Goal: Information Seeking & Learning: Compare options

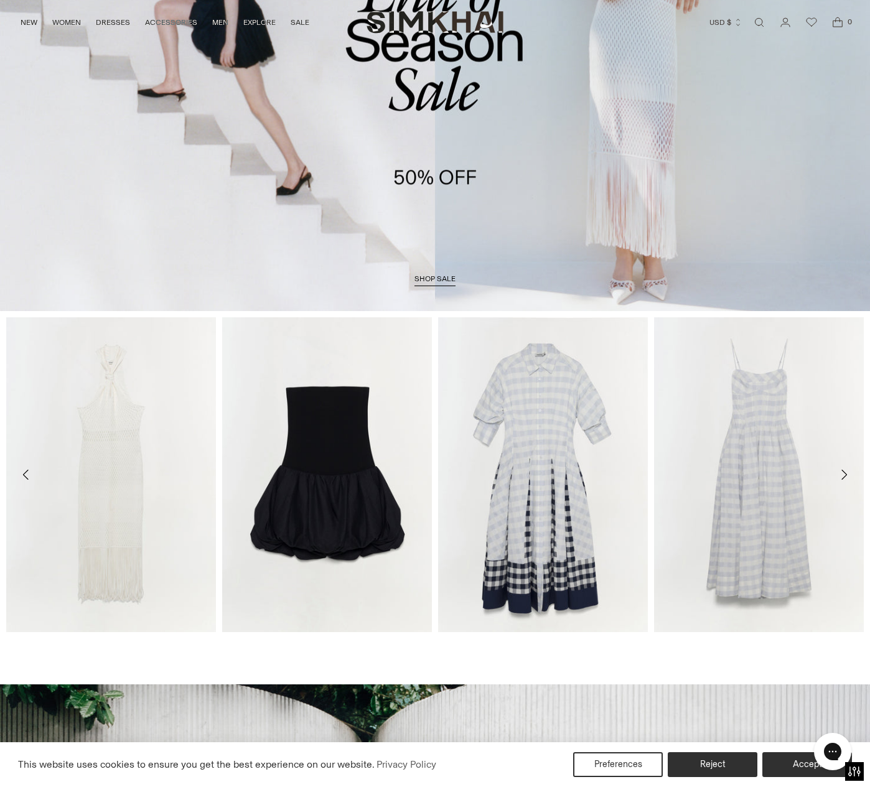
scroll to position [249, 0]
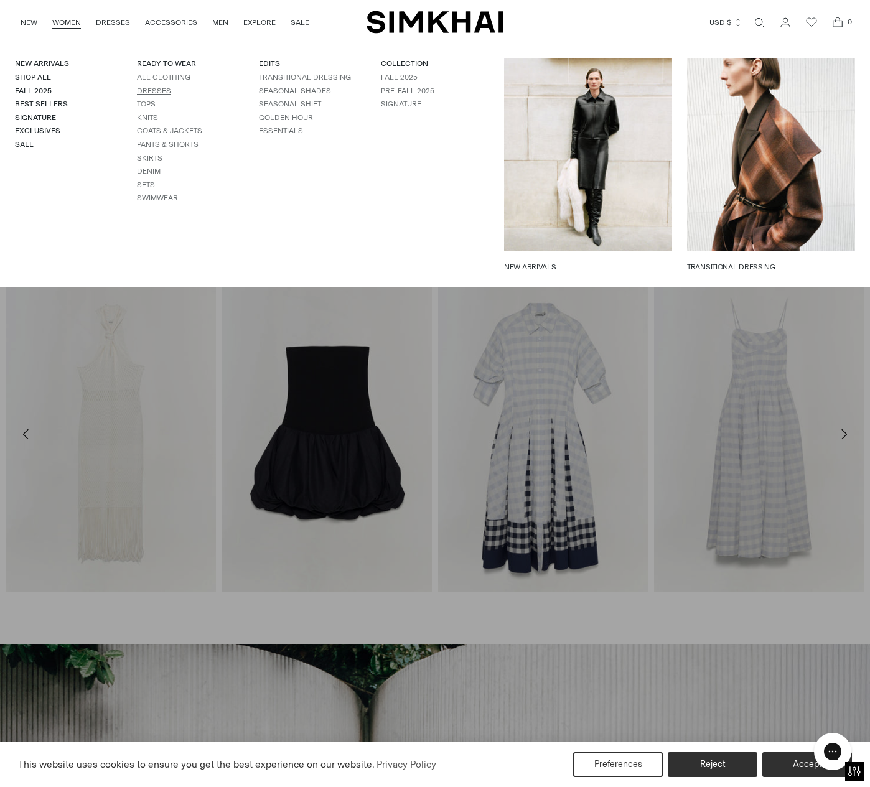
click at [149, 89] on link "Dresses" at bounding box center [154, 90] width 34 height 9
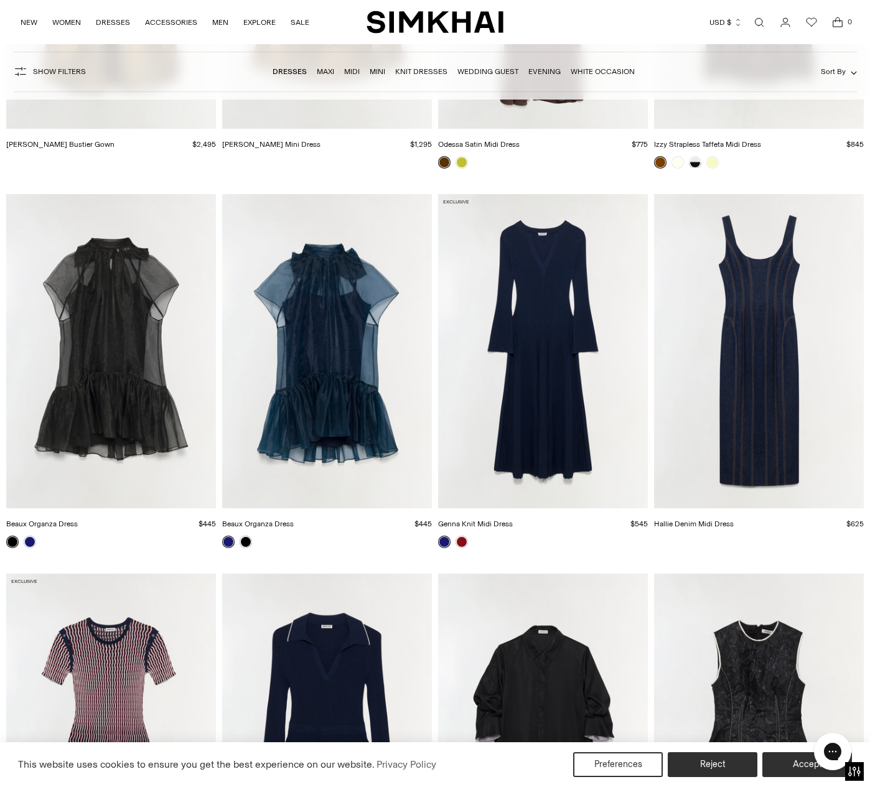
scroll to position [2302, 0]
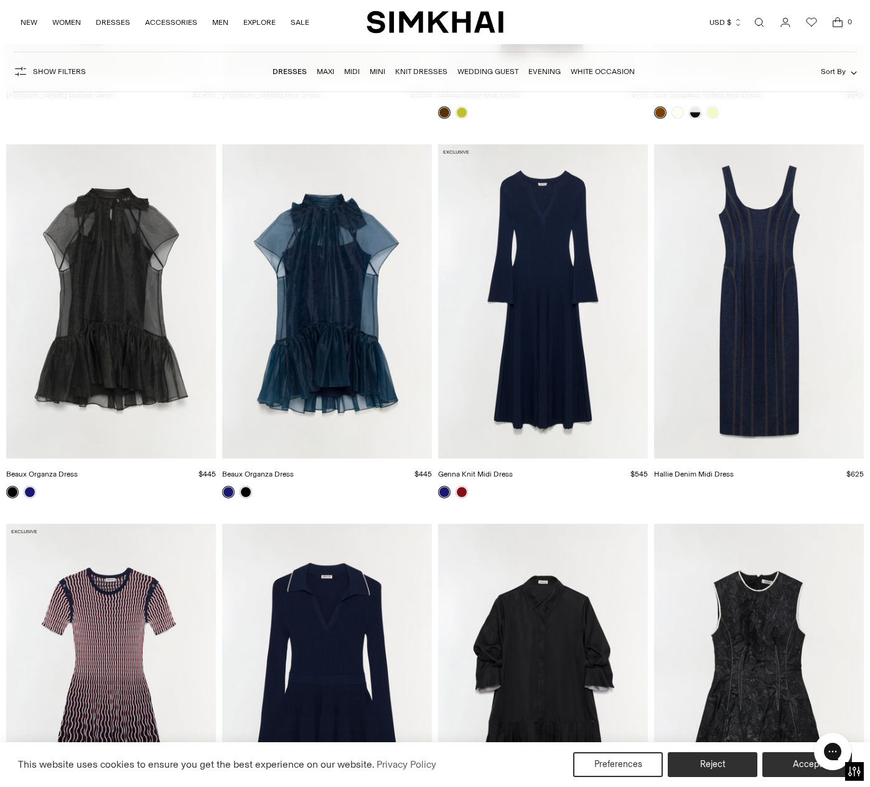
click at [0, 0] on img "Hallie Denim Midi Dress" at bounding box center [0, 0] width 0 height 0
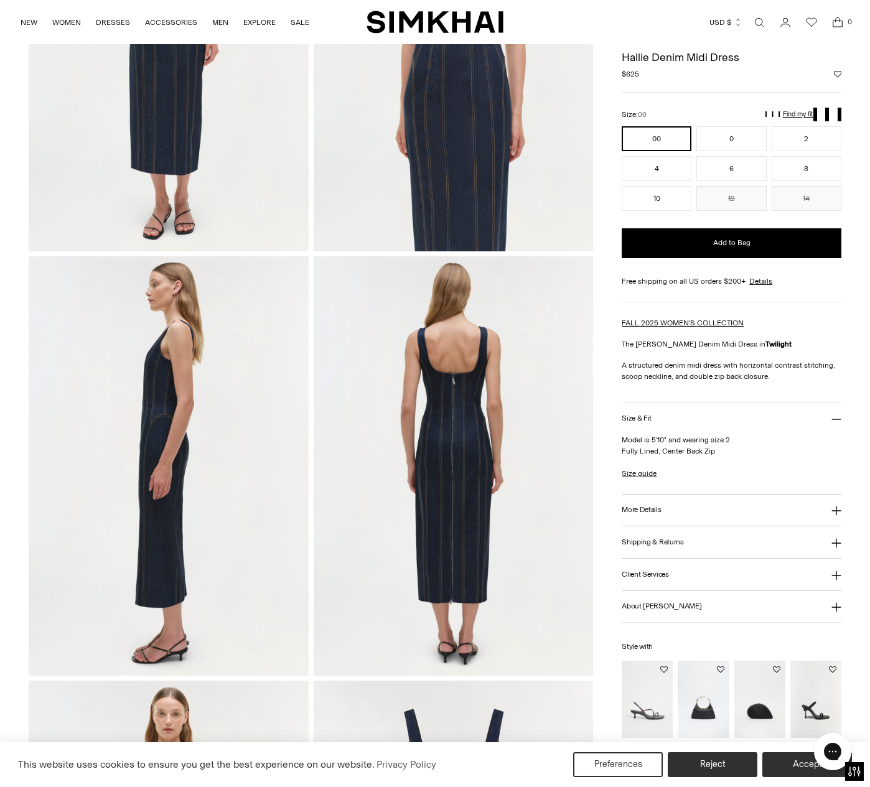
scroll to position [311, 0]
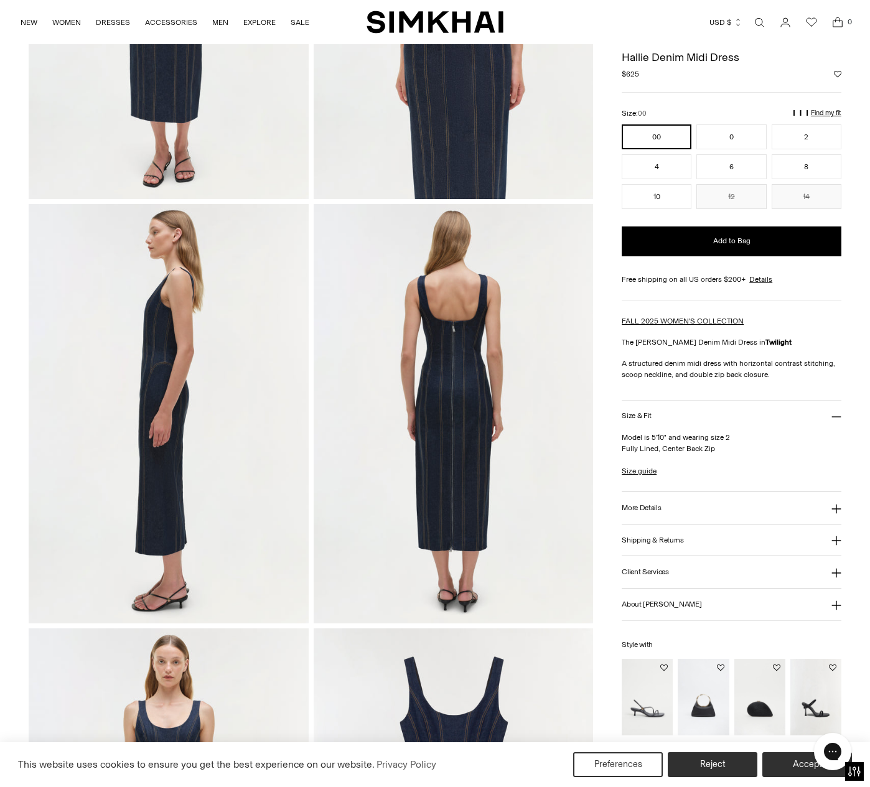
click at [439, 329] on img at bounding box center [453, 413] width 279 height 419
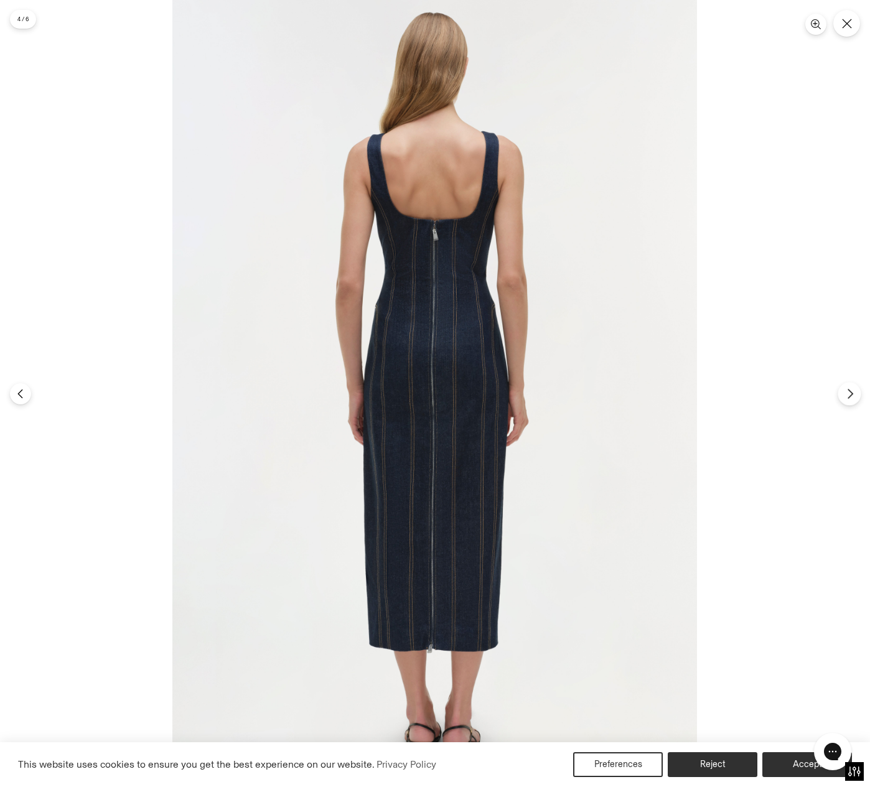
click at [847, 396] on icon "Next" at bounding box center [849, 393] width 11 height 11
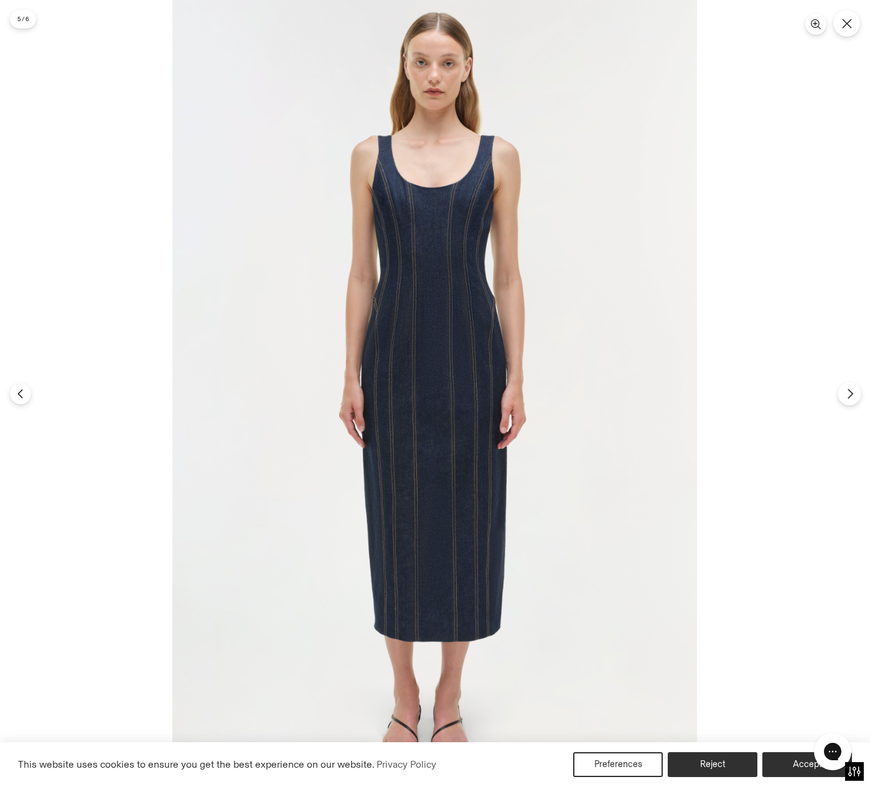
click at [847, 396] on icon "Next" at bounding box center [849, 393] width 11 height 11
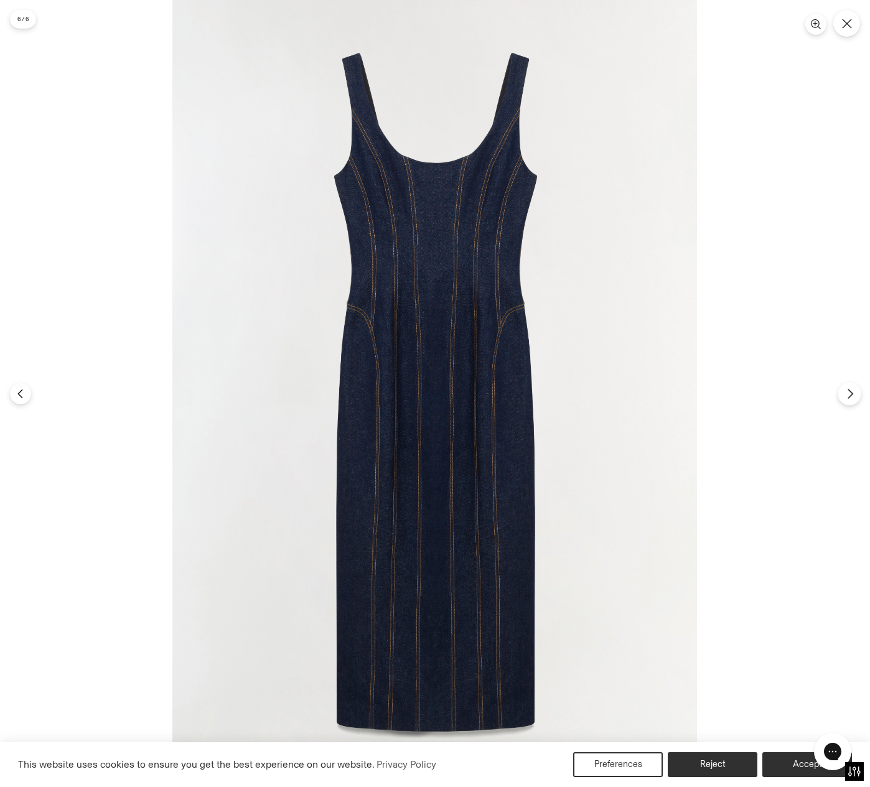
click at [847, 396] on icon "Next" at bounding box center [849, 393] width 11 height 11
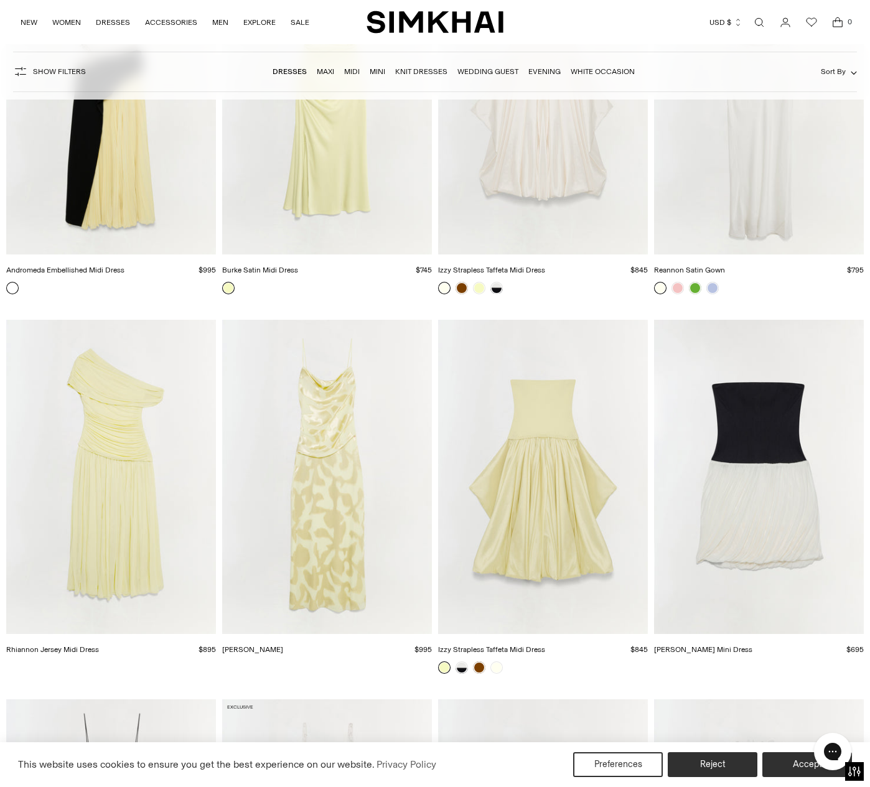
scroll to position [5151, 0]
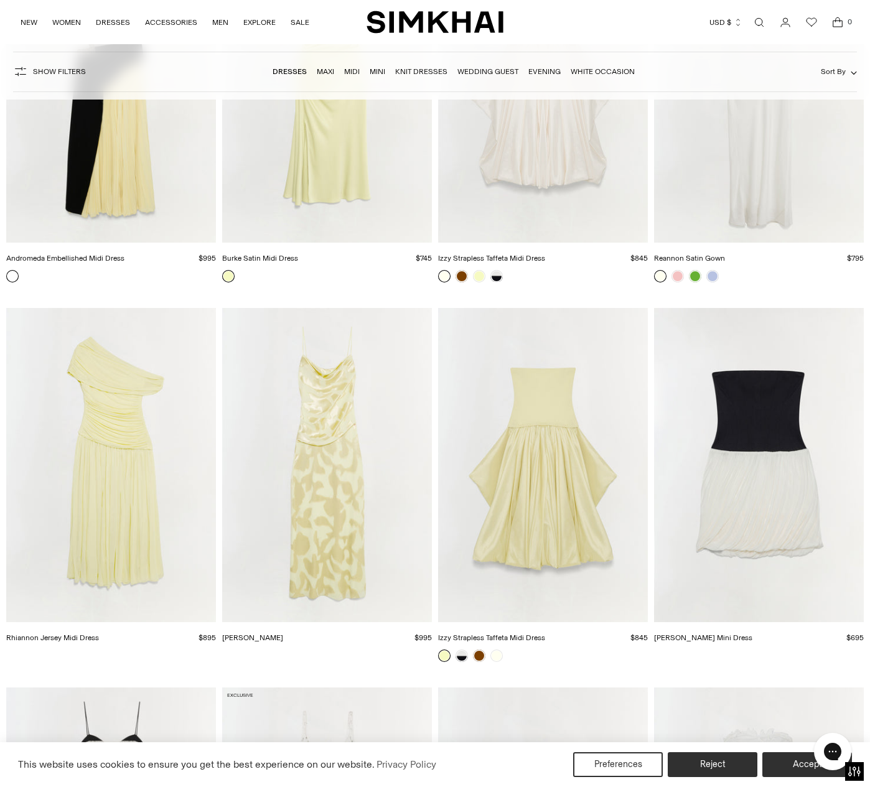
click at [0, 0] on img "Jessa Gown" at bounding box center [0, 0] width 0 height 0
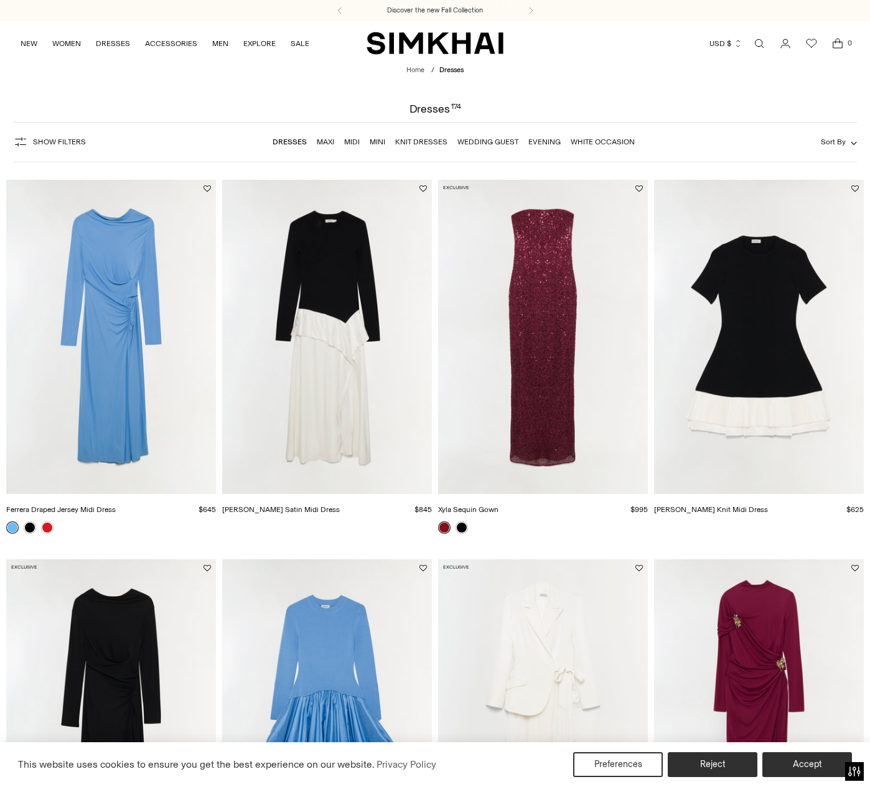
scroll to position [1917, 0]
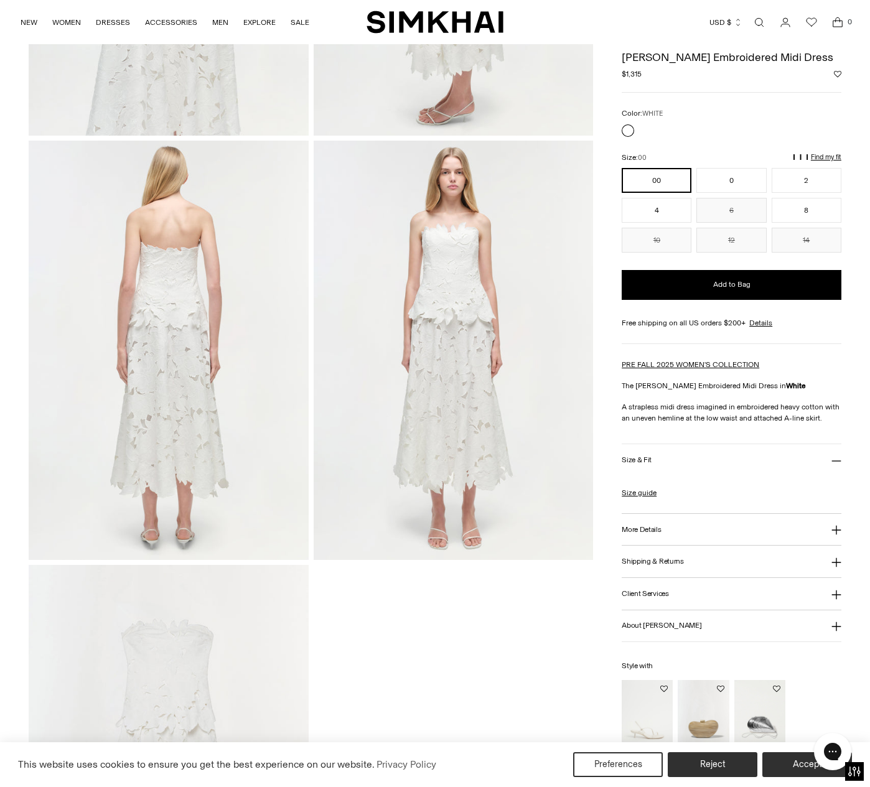
scroll to position [871, 0]
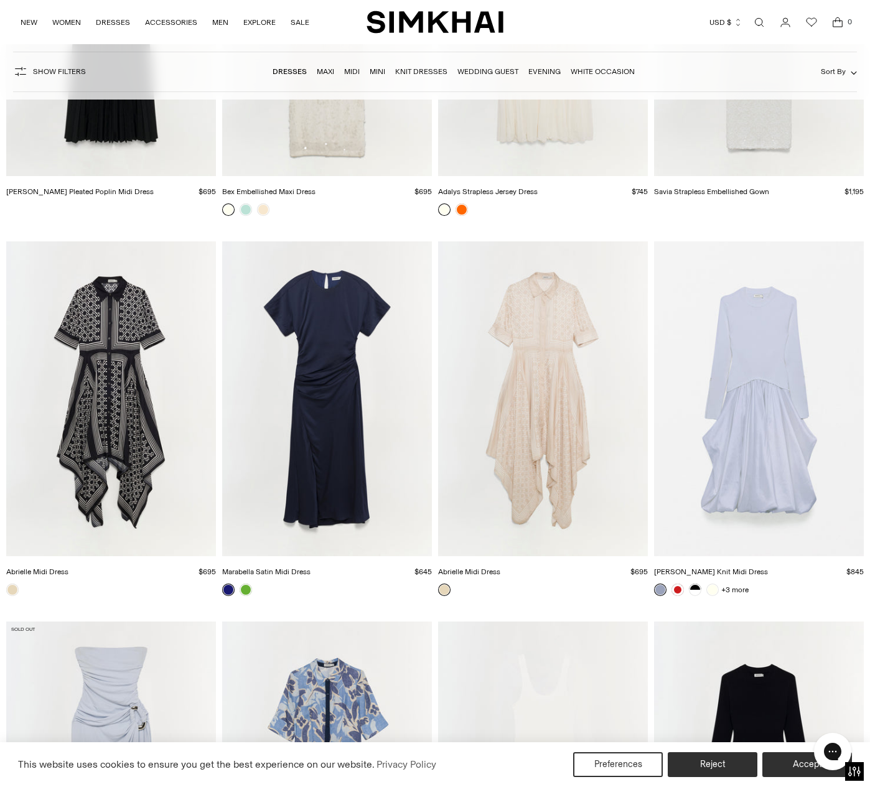
scroll to position [11683, 0]
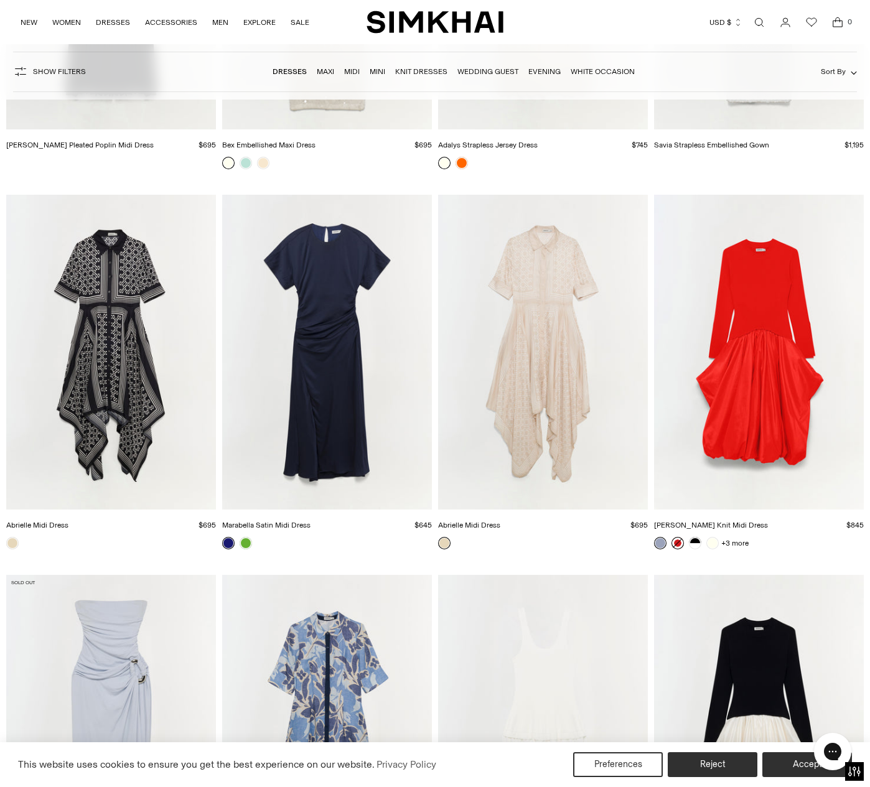
click at [675, 542] on link at bounding box center [677, 543] width 12 height 12
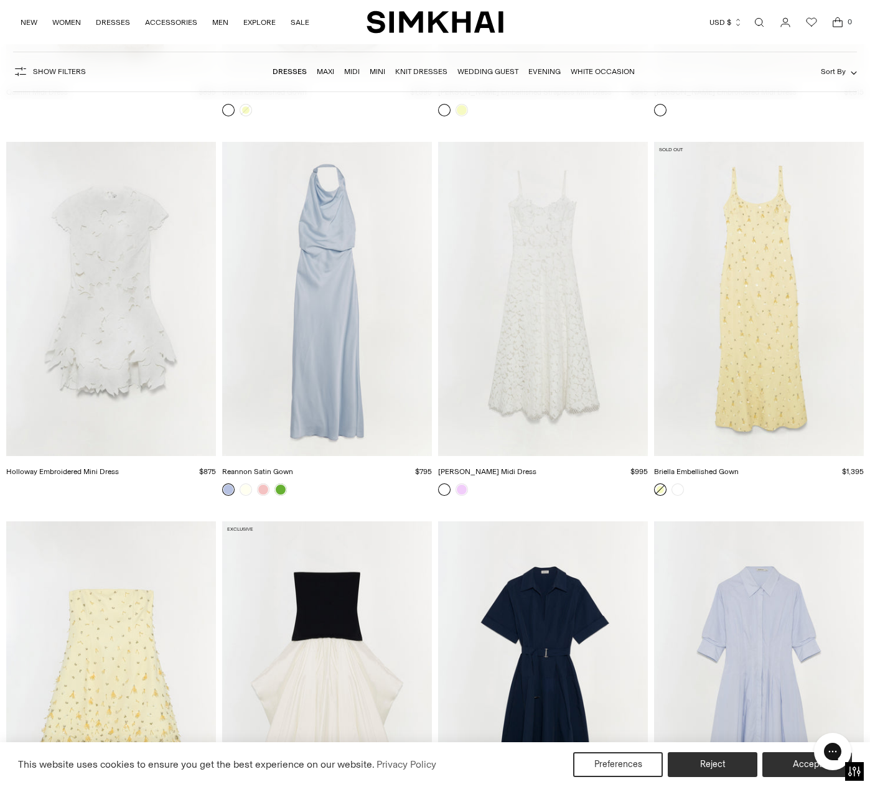
scroll to position [6084, 0]
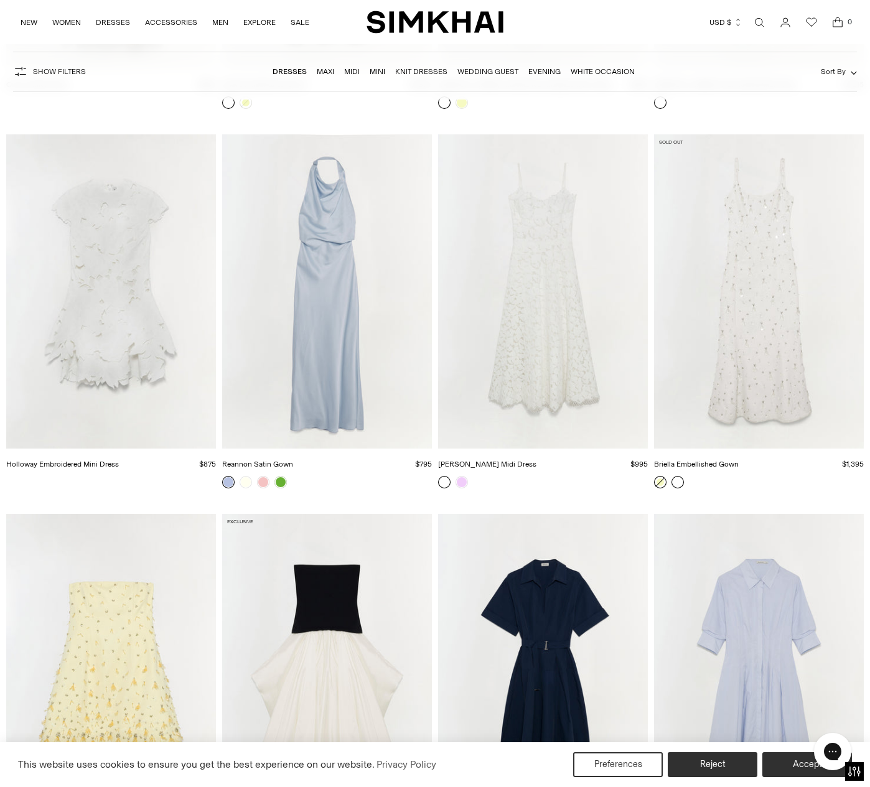
click at [680, 484] on link at bounding box center [677, 482] width 12 height 12
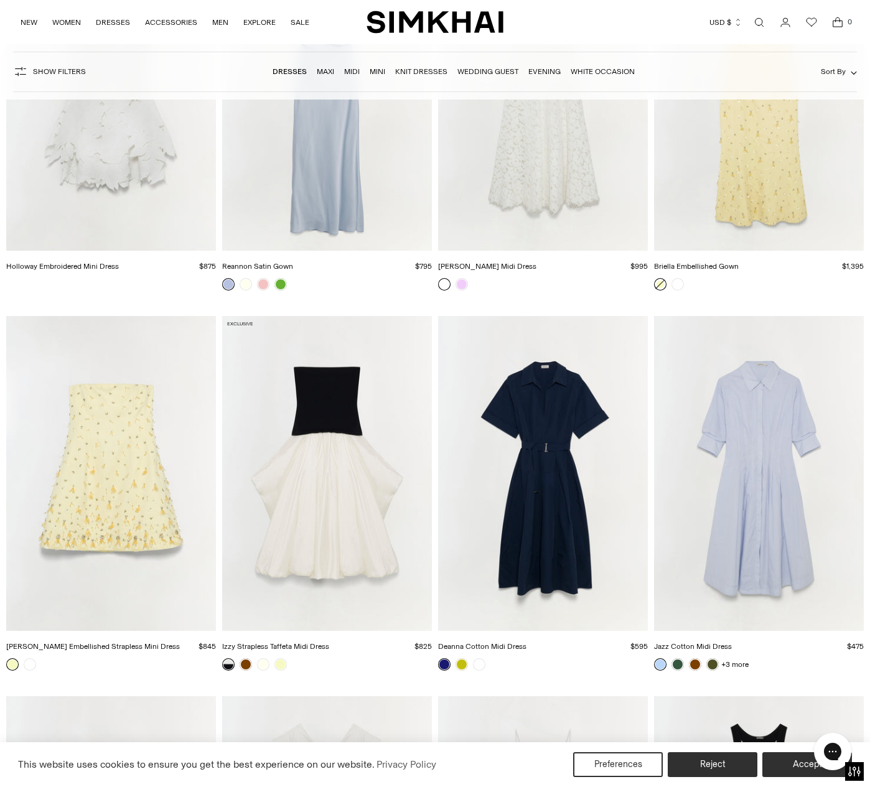
scroll to position [6333, 0]
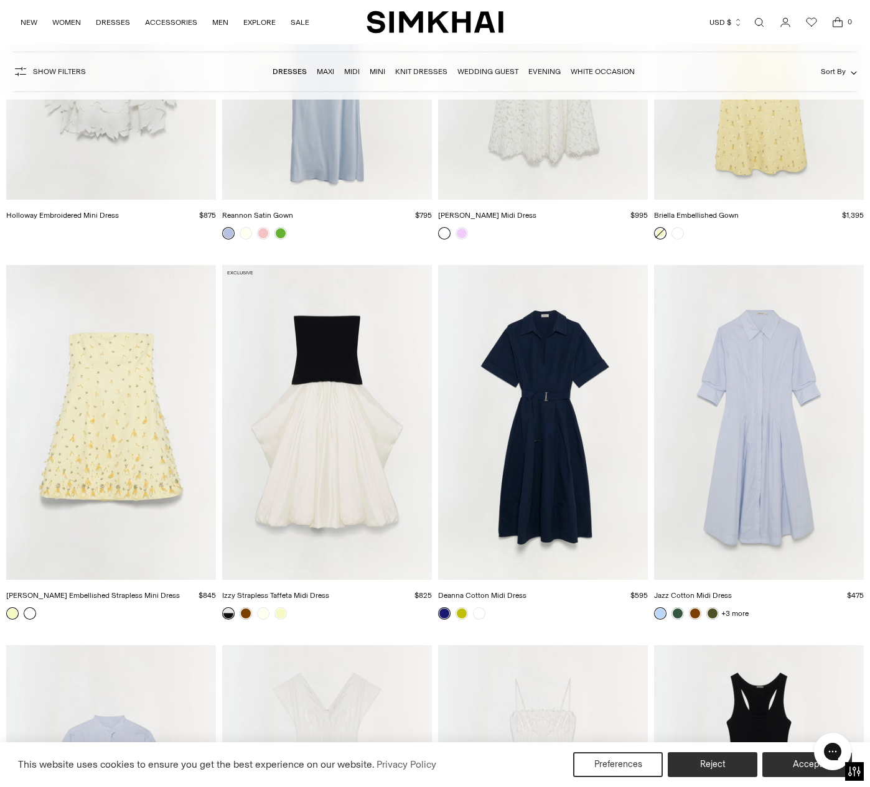
click at [29, 615] on link at bounding box center [30, 613] width 12 height 12
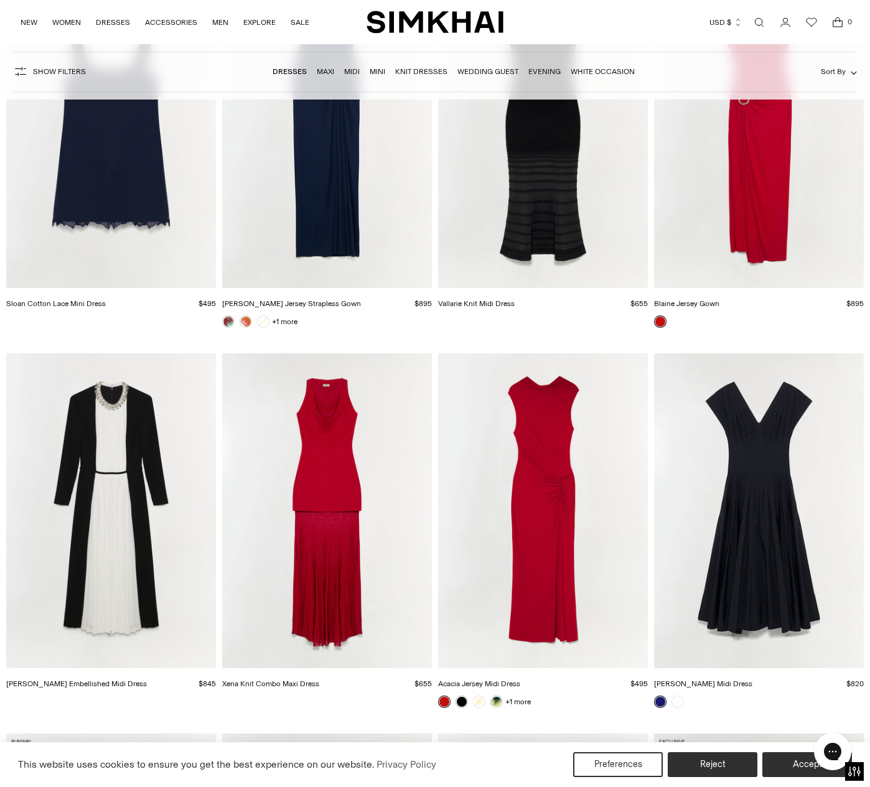
scroll to position [7826, 0]
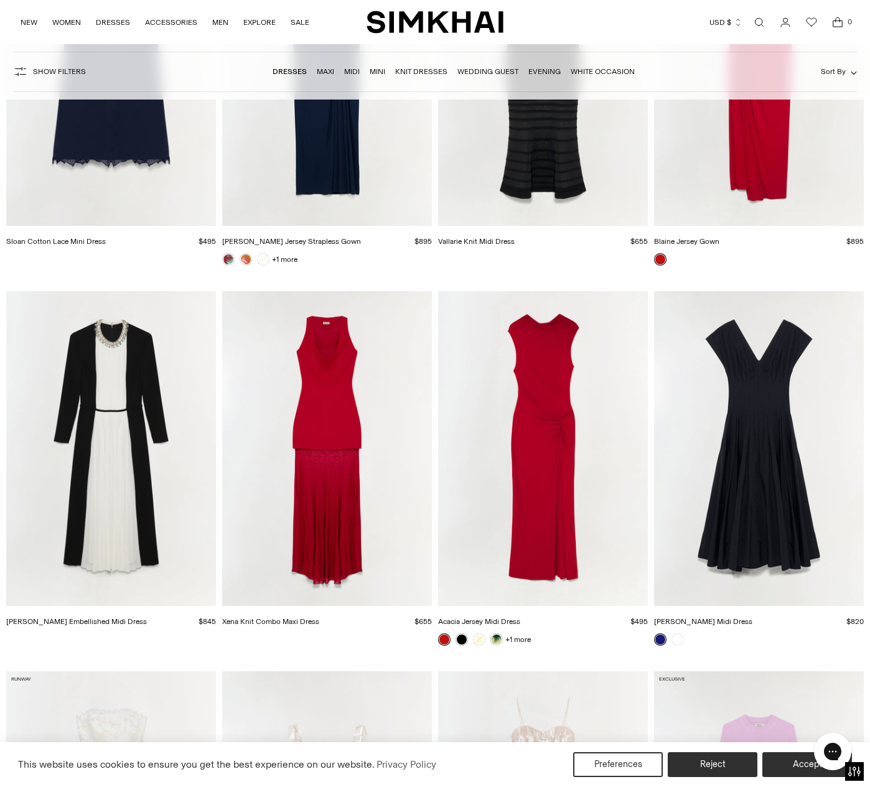
click at [0, 0] on img "Xena Knit Combo Maxi Dress" at bounding box center [0, 0] width 0 height 0
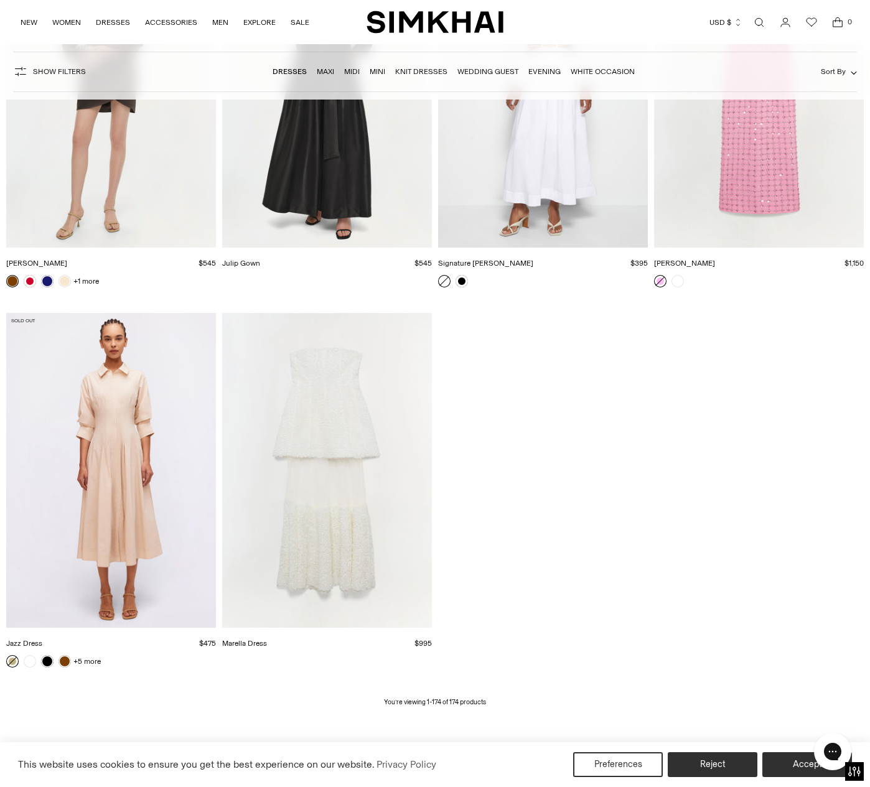
scroll to position [16099, 0]
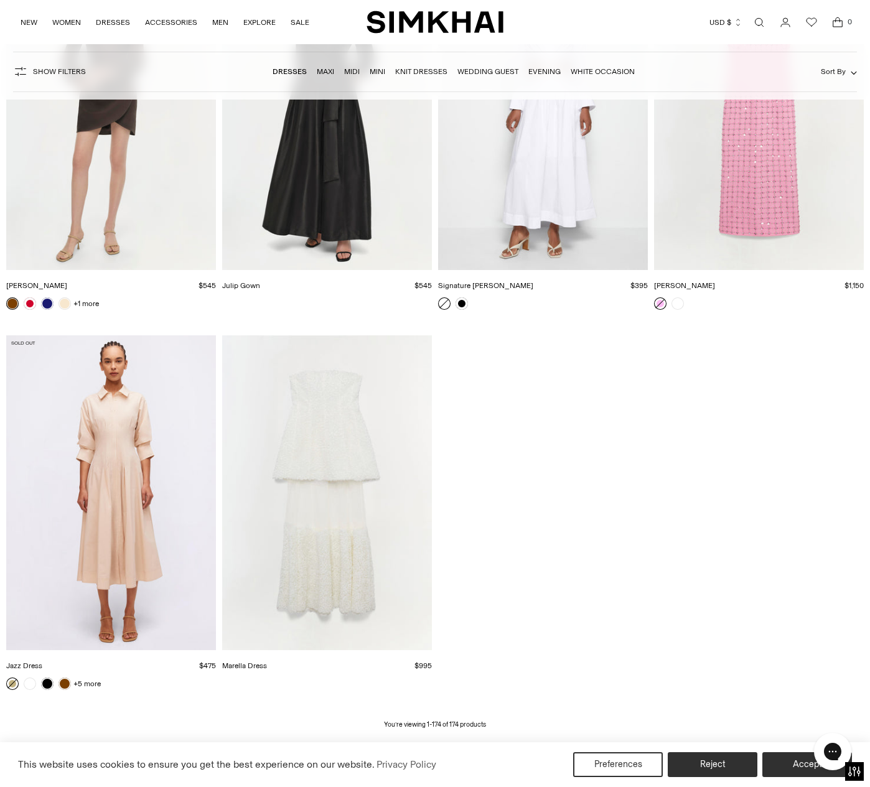
click at [425, 73] on link "Knit Dresses" at bounding box center [421, 71] width 52 height 9
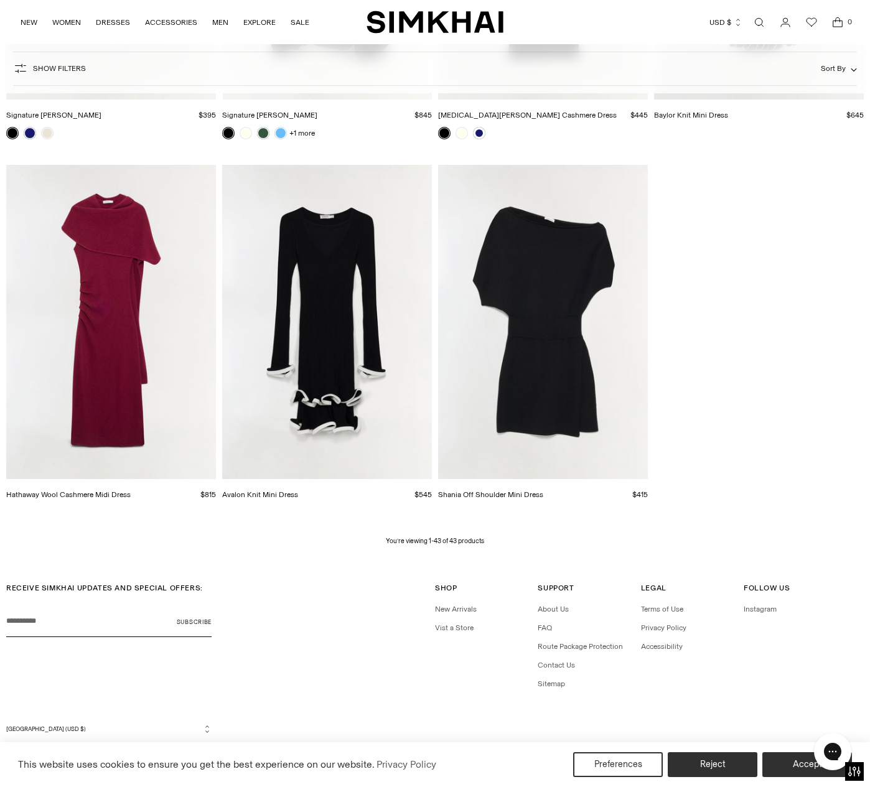
scroll to position [3809, 0]
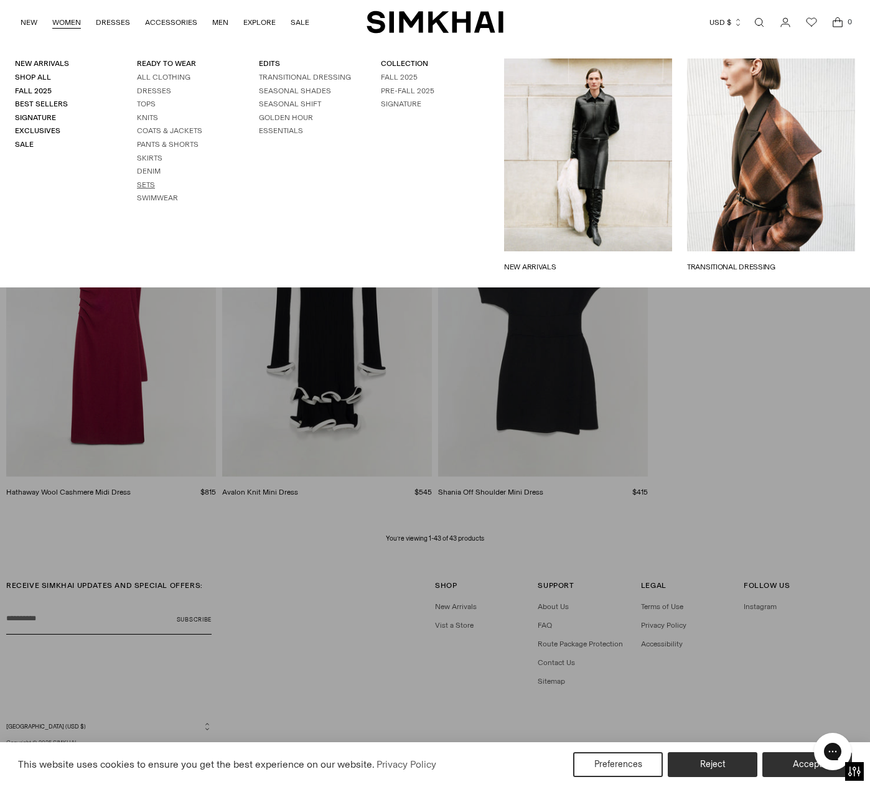
click at [142, 186] on link "Sets" at bounding box center [146, 184] width 18 height 9
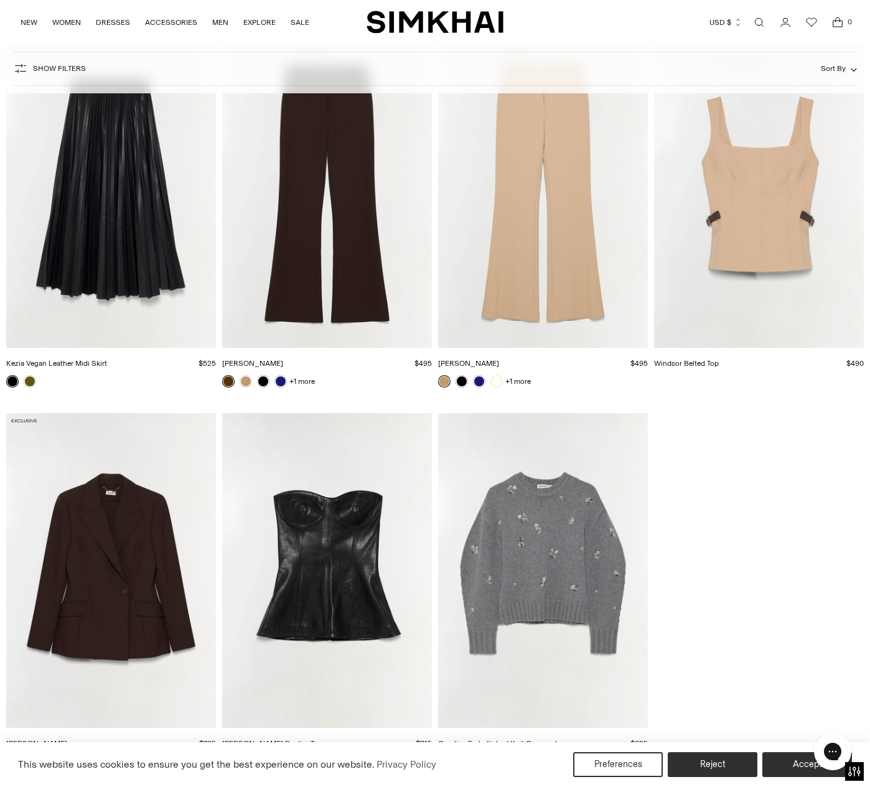
scroll to position [6967, 0]
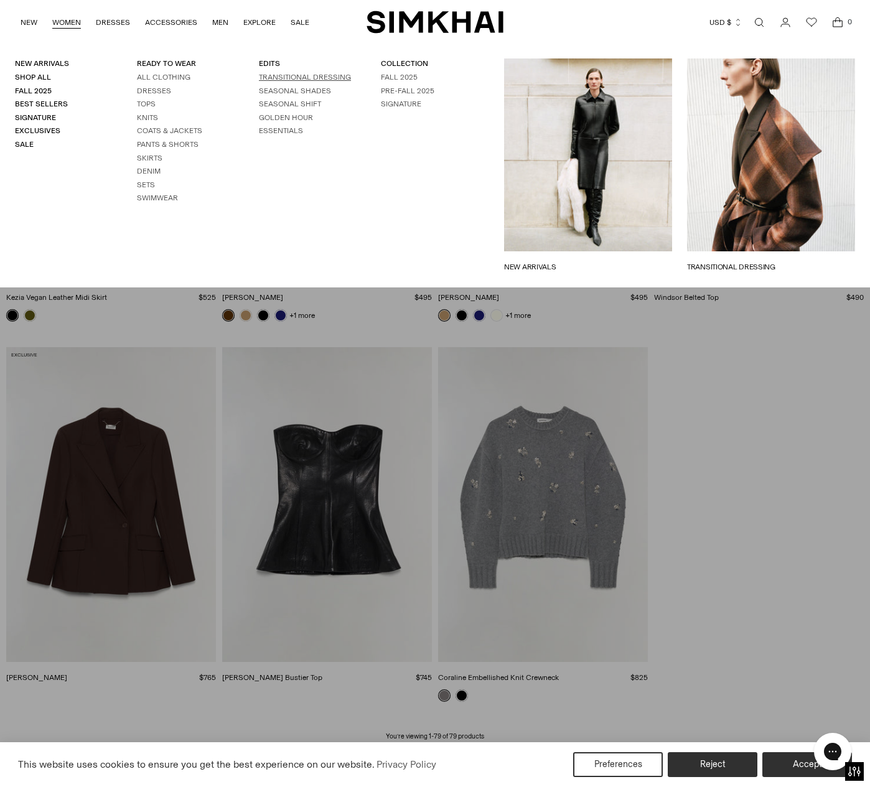
click at [279, 77] on link "TRANSITIONAL DRESSING" at bounding box center [305, 77] width 92 height 9
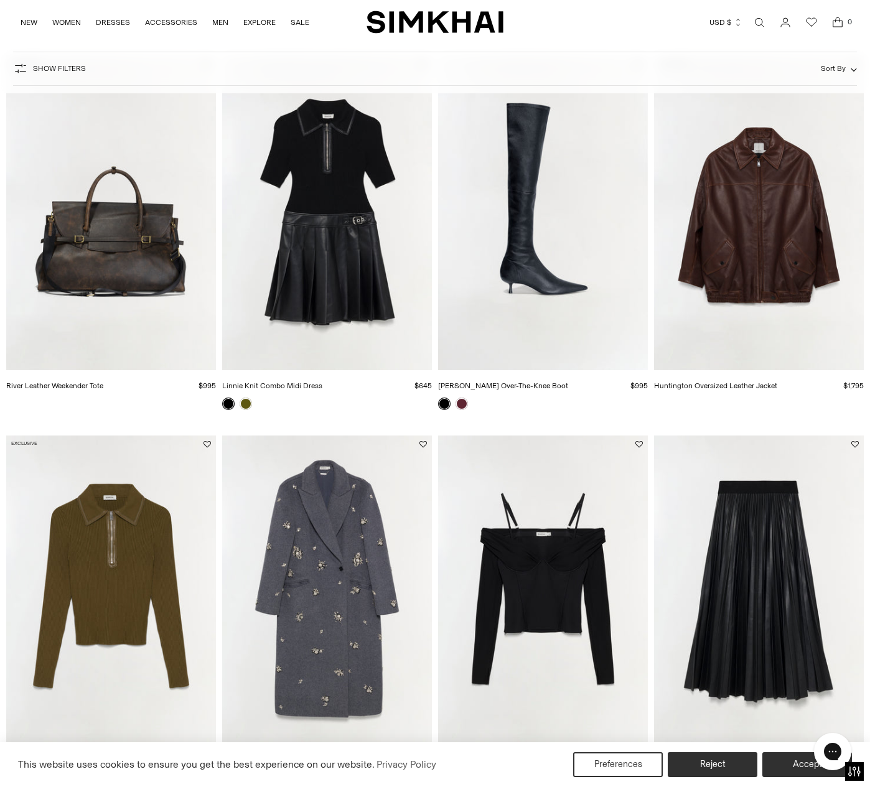
scroll to position [746, 0]
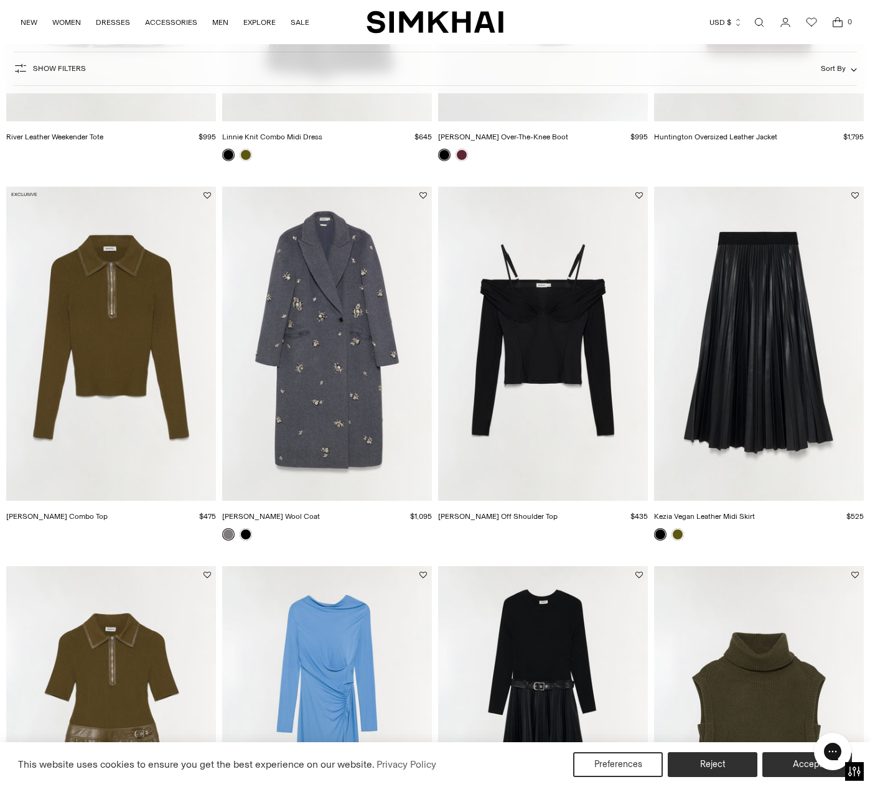
click at [0, 0] on img "Gianni Embellished Wool Coat" at bounding box center [0, 0] width 0 height 0
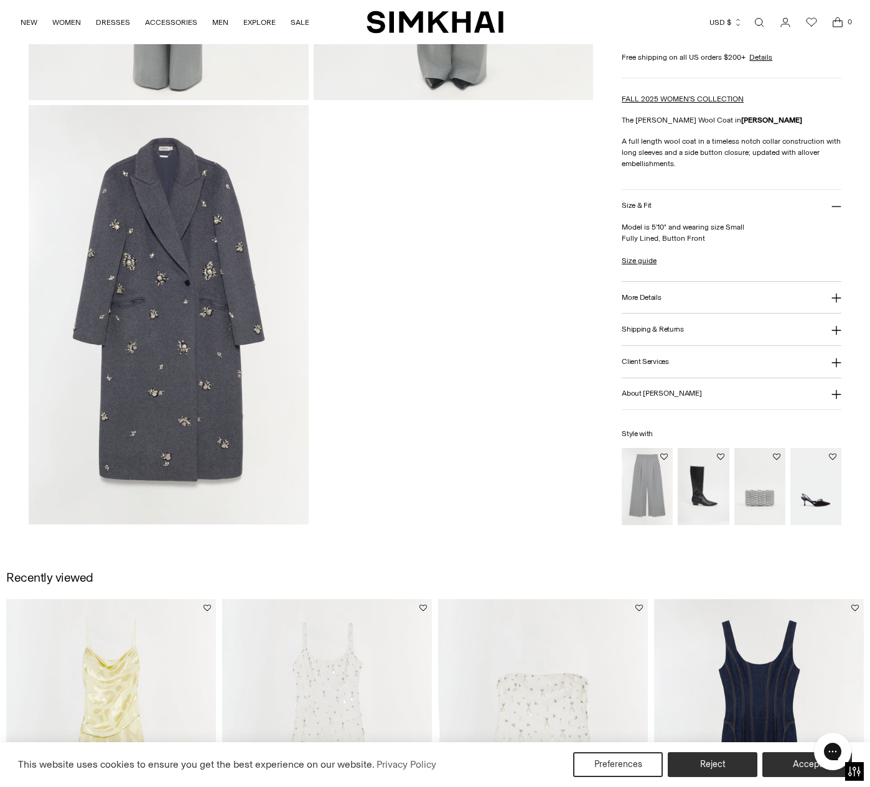
scroll to position [1244, 0]
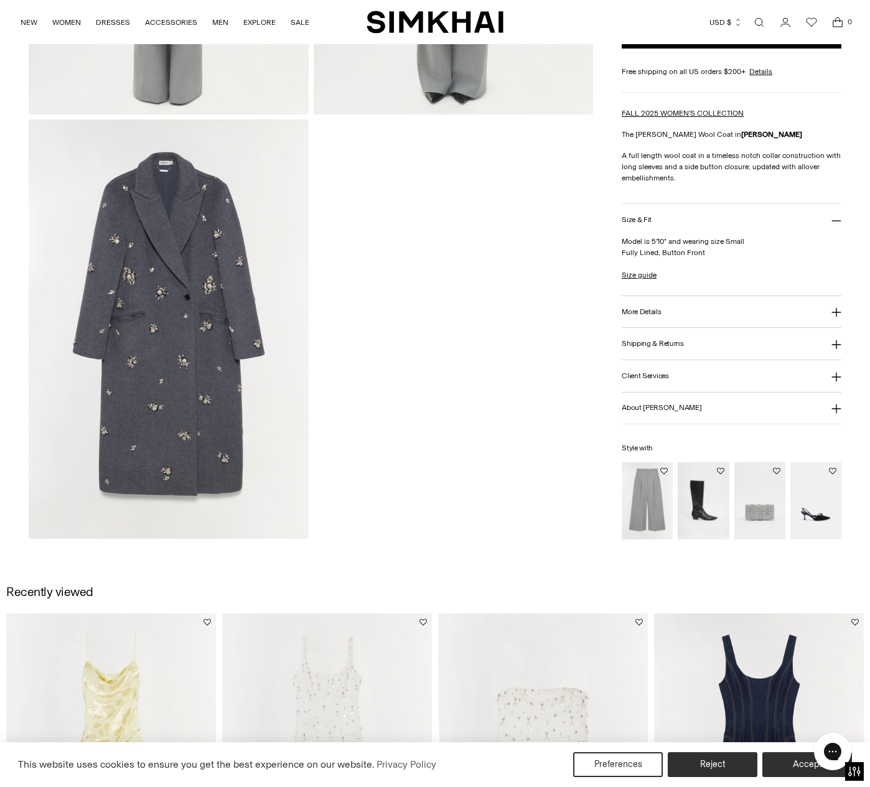
click at [229, 282] on img at bounding box center [168, 328] width 279 height 419
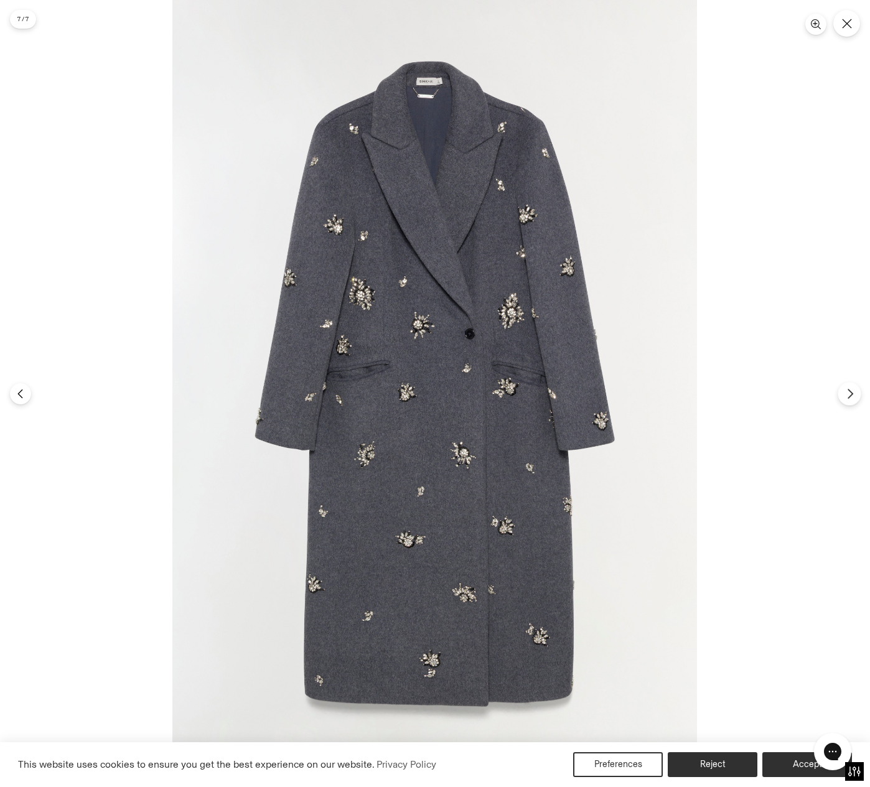
click at [842, 395] on button "Next" at bounding box center [848, 393] width 23 height 23
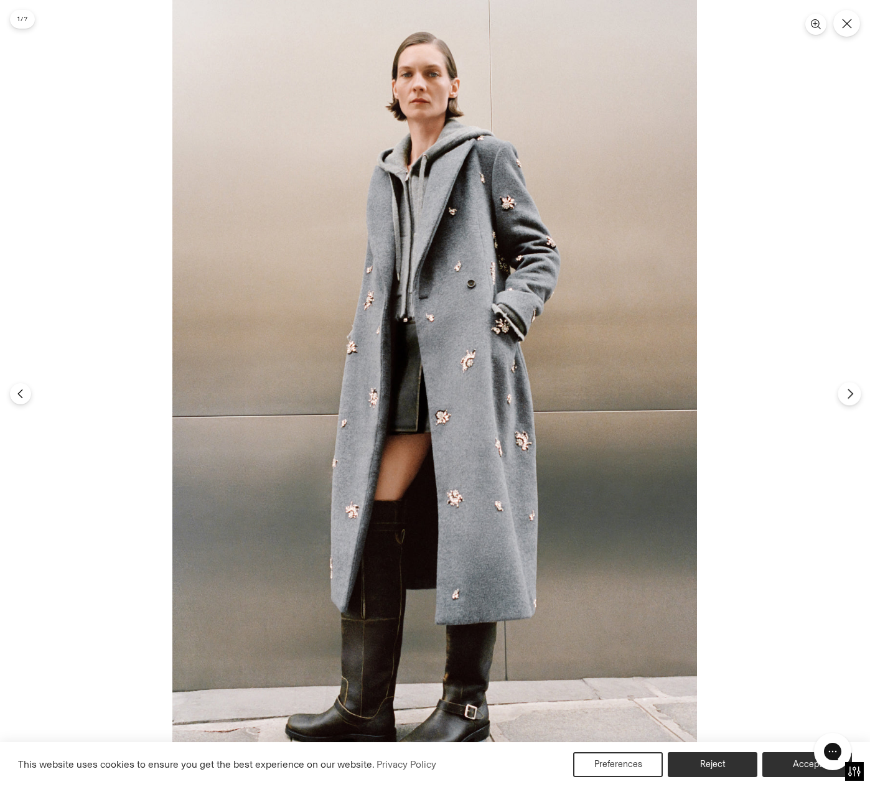
click at [840, 396] on button "Next" at bounding box center [848, 393] width 23 height 23
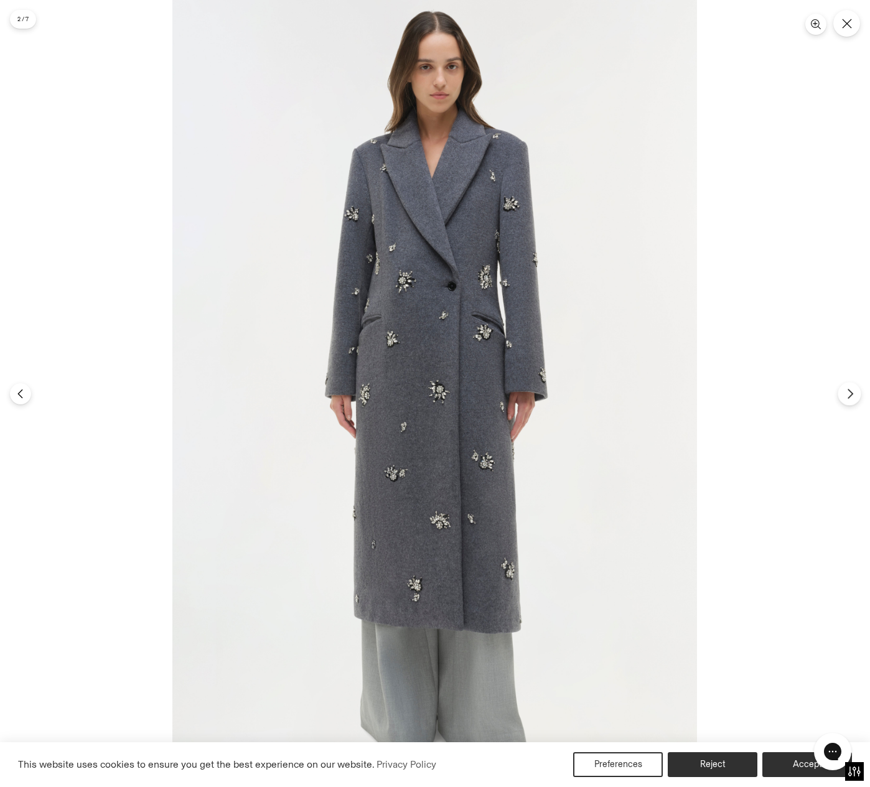
click at [843, 396] on button "Next" at bounding box center [848, 393] width 23 height 23
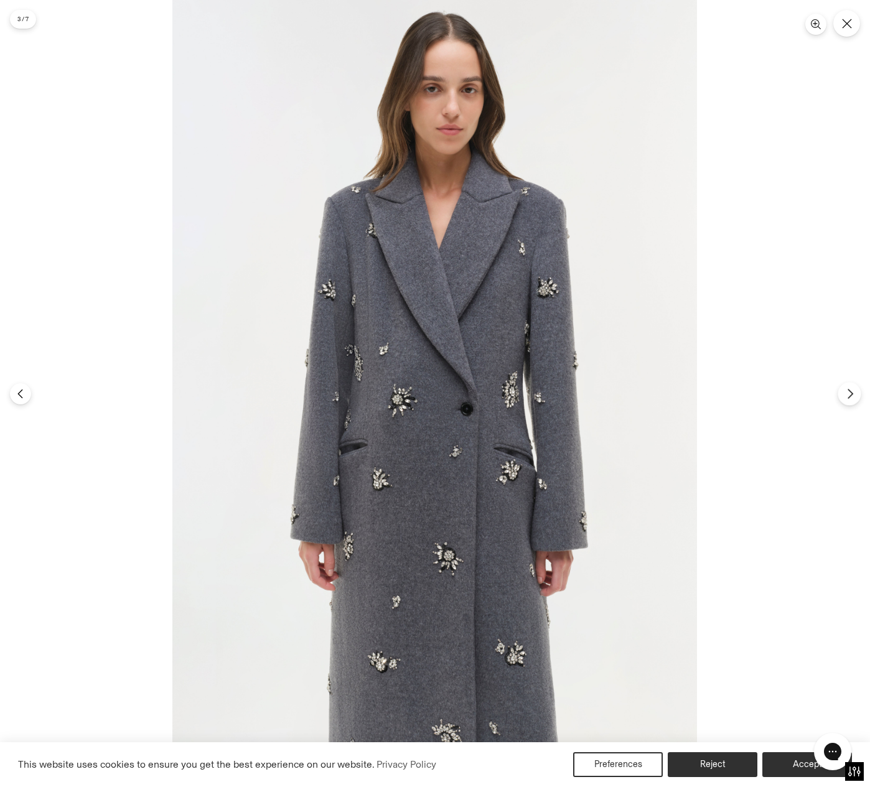
click at [843, 396] on button "Next" at bounding box center [848, 393] width 23 height 23
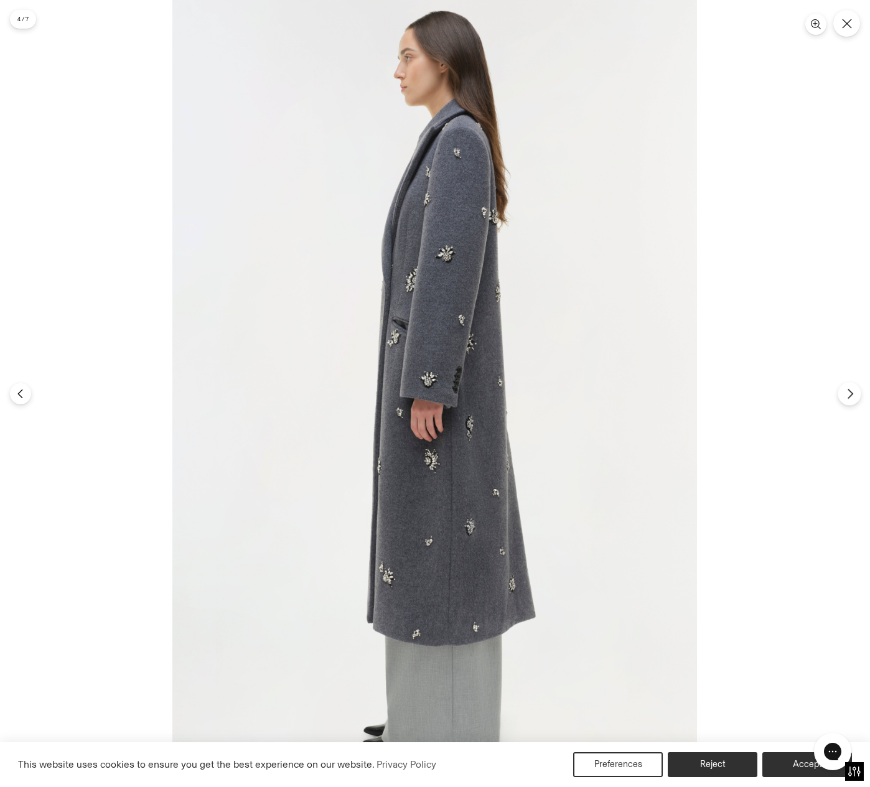
click at [843, 396] on button "Next" at bounding box center [848, 393] width 23 height 23
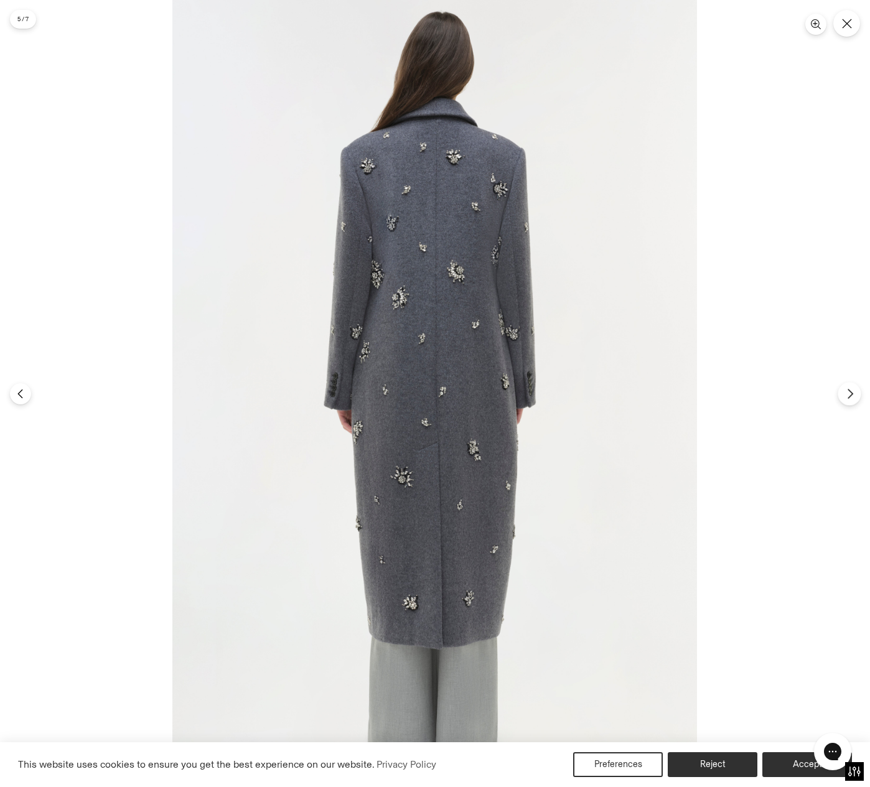
click at [844, 396] on icon "Next" at bounding box center [849, 393] width 11 height 11
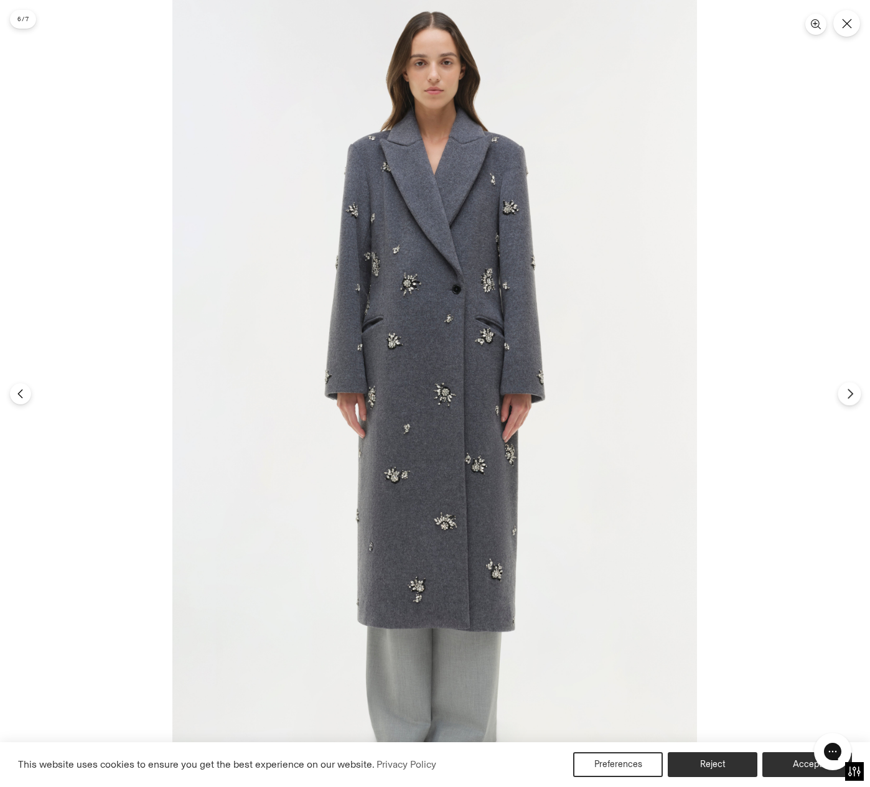
click at [845, 396] on icon "Next" at bounding box center [849, 393] width 11 height 11
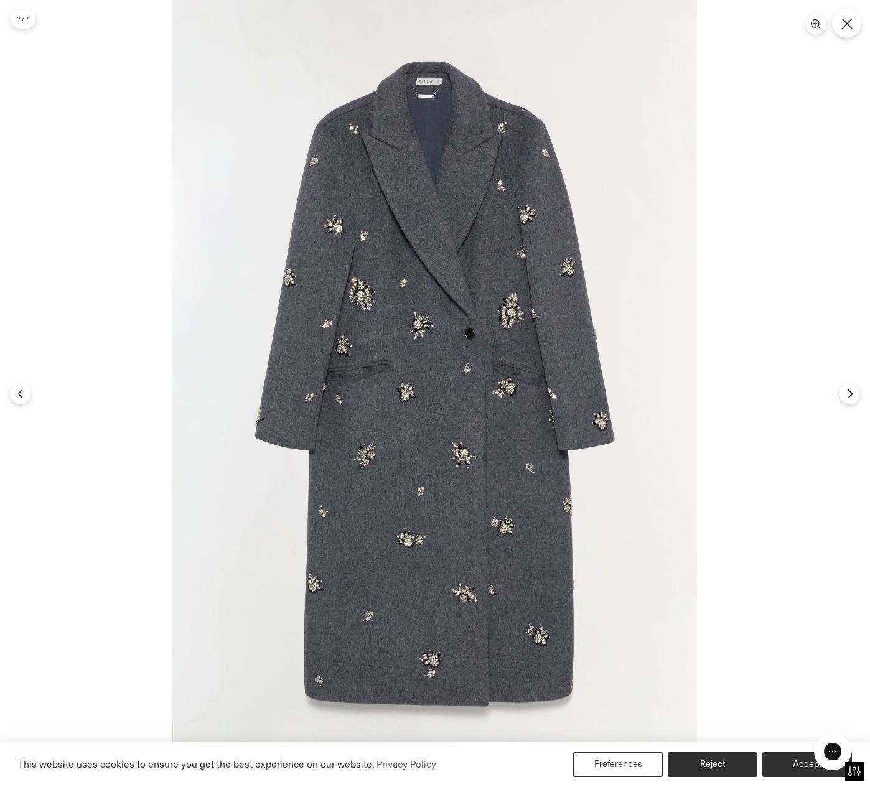
click at [842, 27] on icon "Close" at bounding box center [846, 23] width 11 height 11
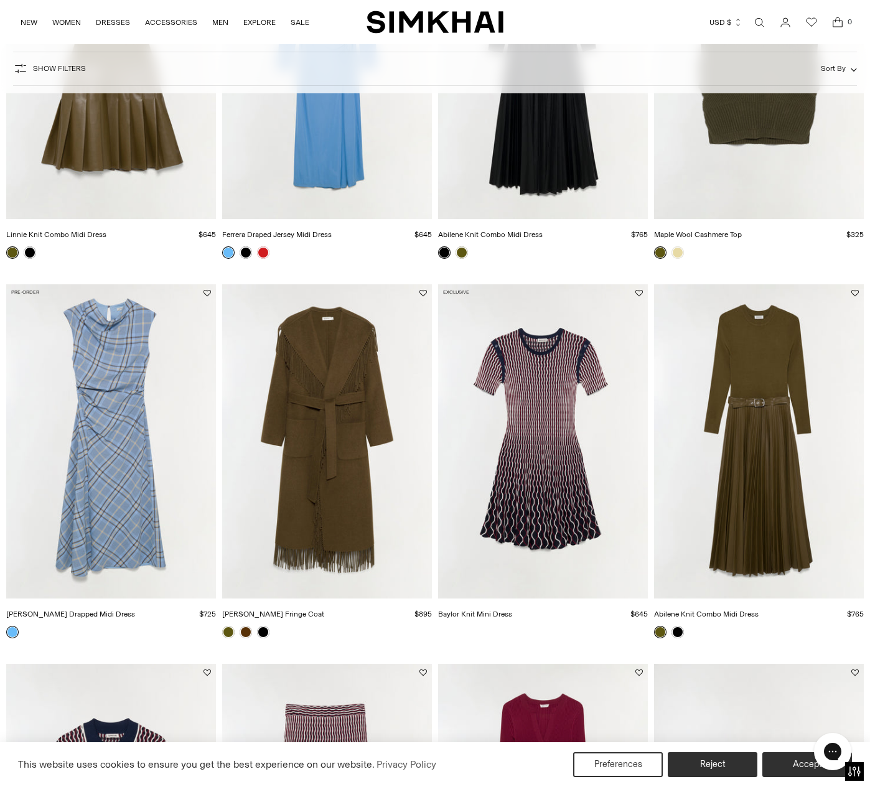
scroll to position [1431, 0]
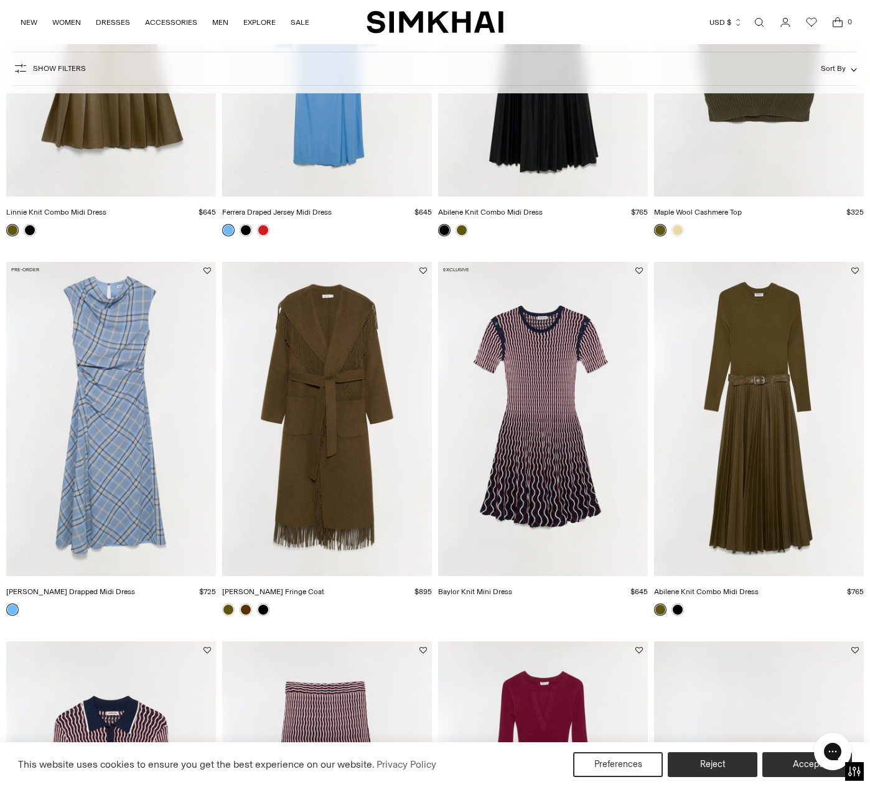
click at [0, 0] on img "Carrie Fringe Coat" at bounding box center [0, 0] width 0 height 0
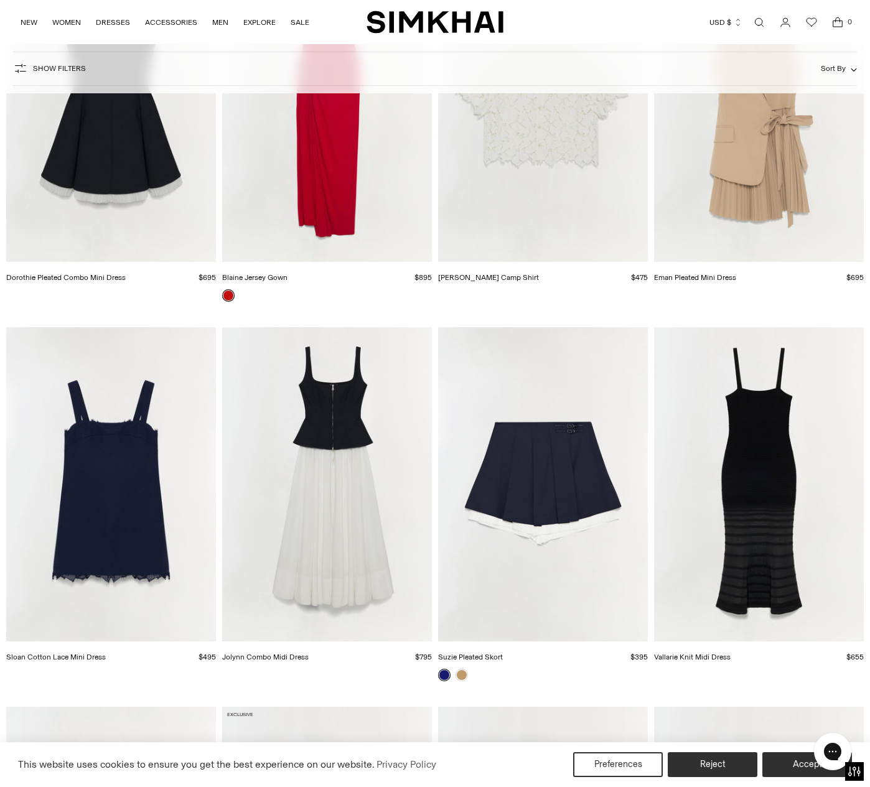
scroll to position [12005, 0]
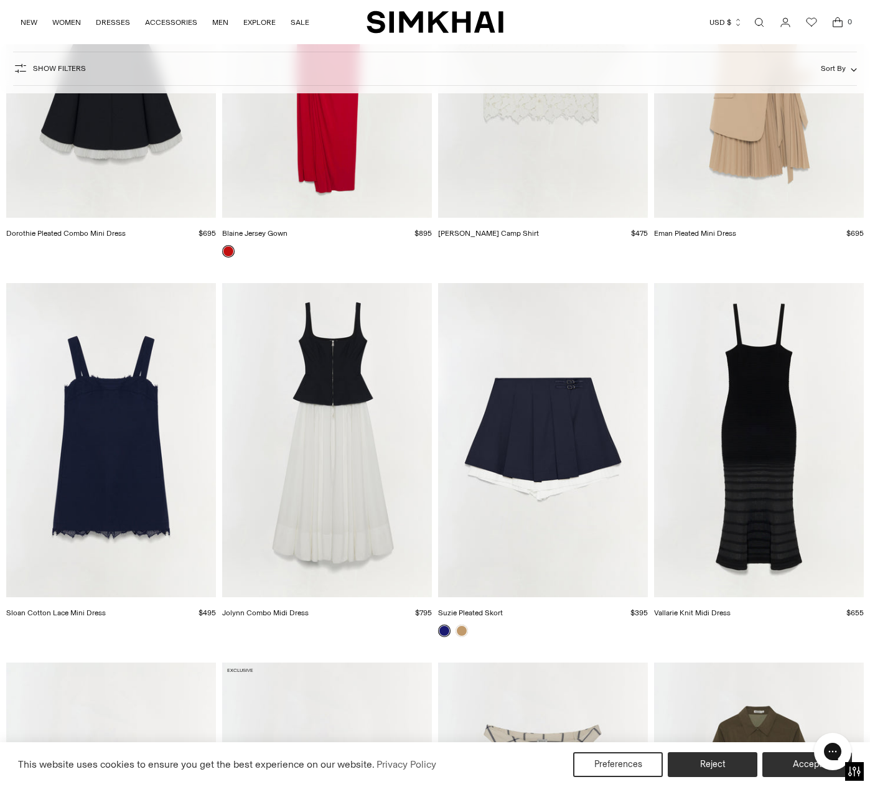
click at [0, 0] on img "Jolynn Combo Midi Dress" at bounding box center [0, 0] width 0 height 0
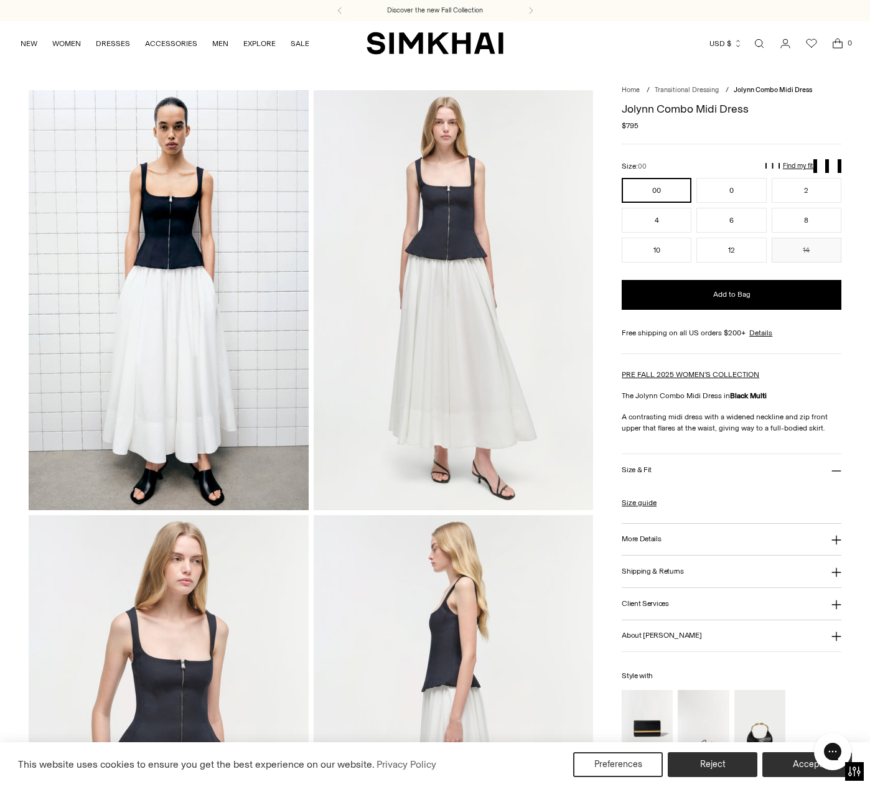
click at [384, 248] on img at bounding box center [453, 299] width 279 height 419
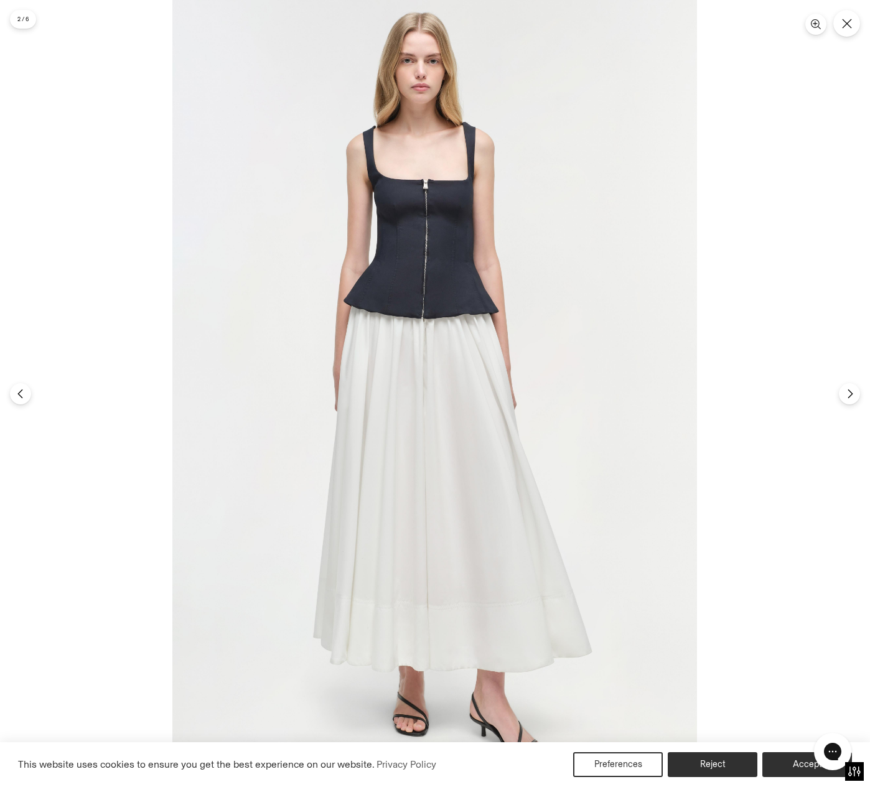
click at [402, 237] on img at bounding box center [434, 393] width 524 height 787
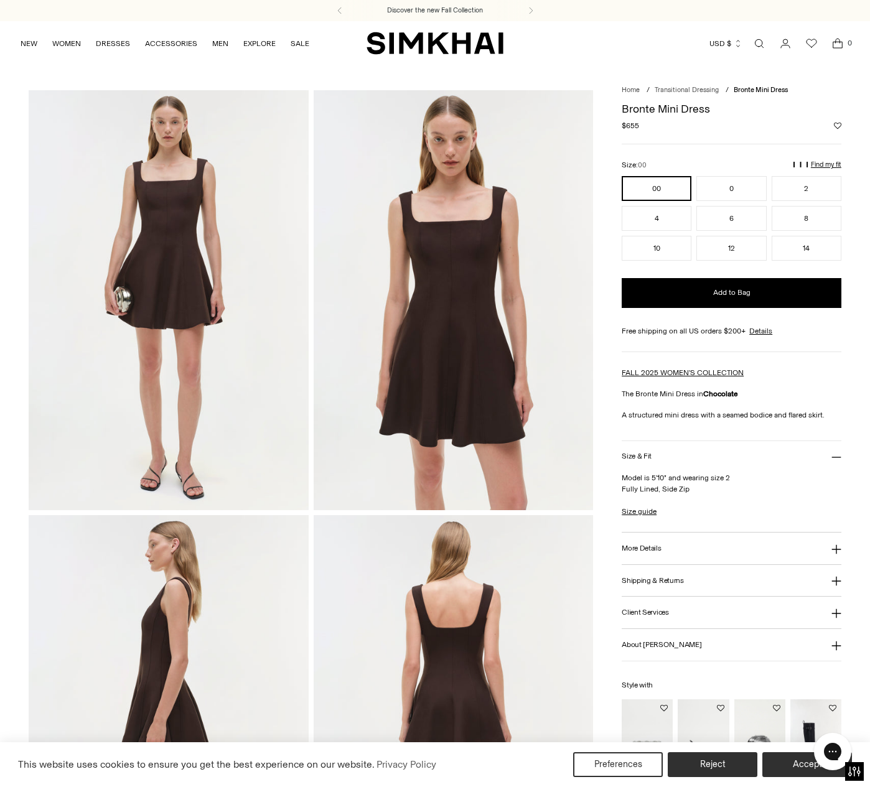
click at [170, 230] on img at bounding box center [168, 299] width 279 height 419
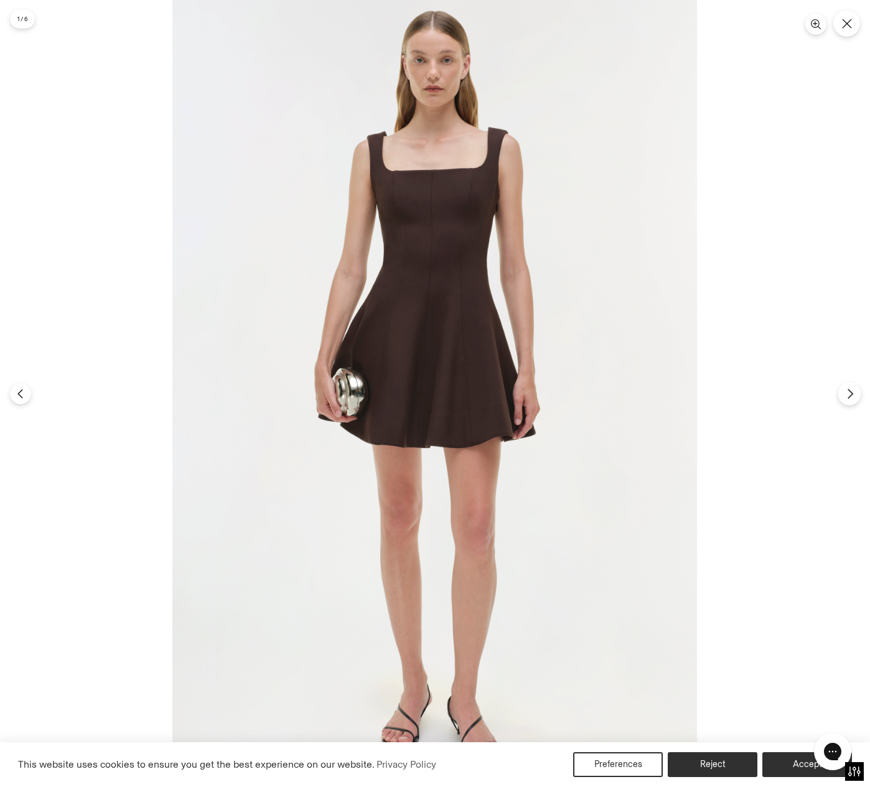
click at [847, 397] on icon "Next" at bounding box center [849, 393] width 11 height 11
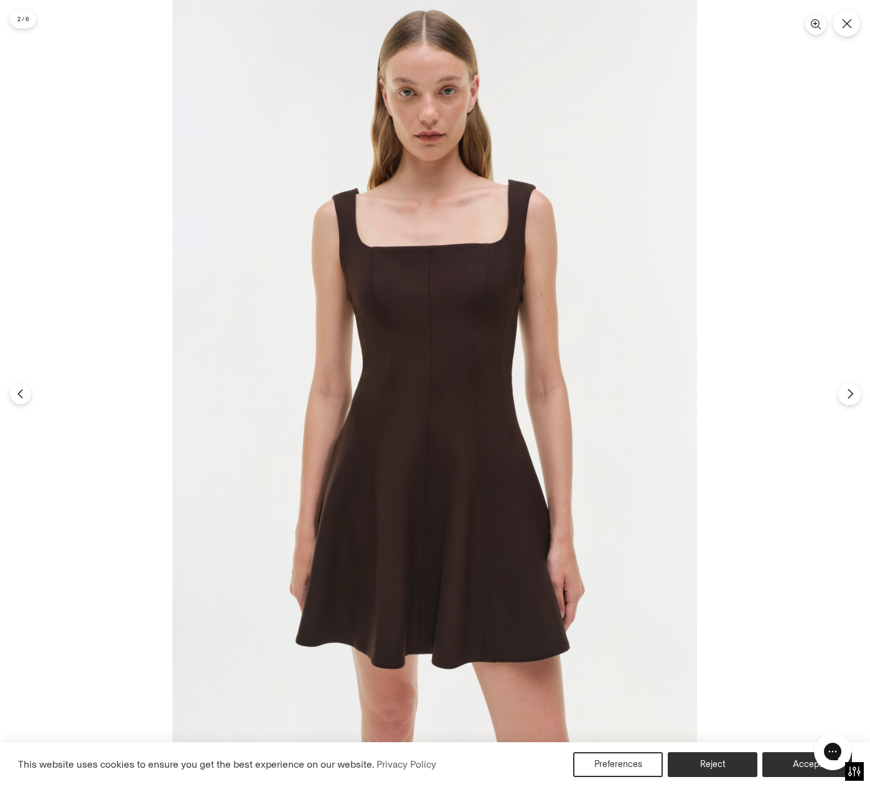
click at [847, 395] on icon "Next" at bounding box center [849, 393] width 11 height 11
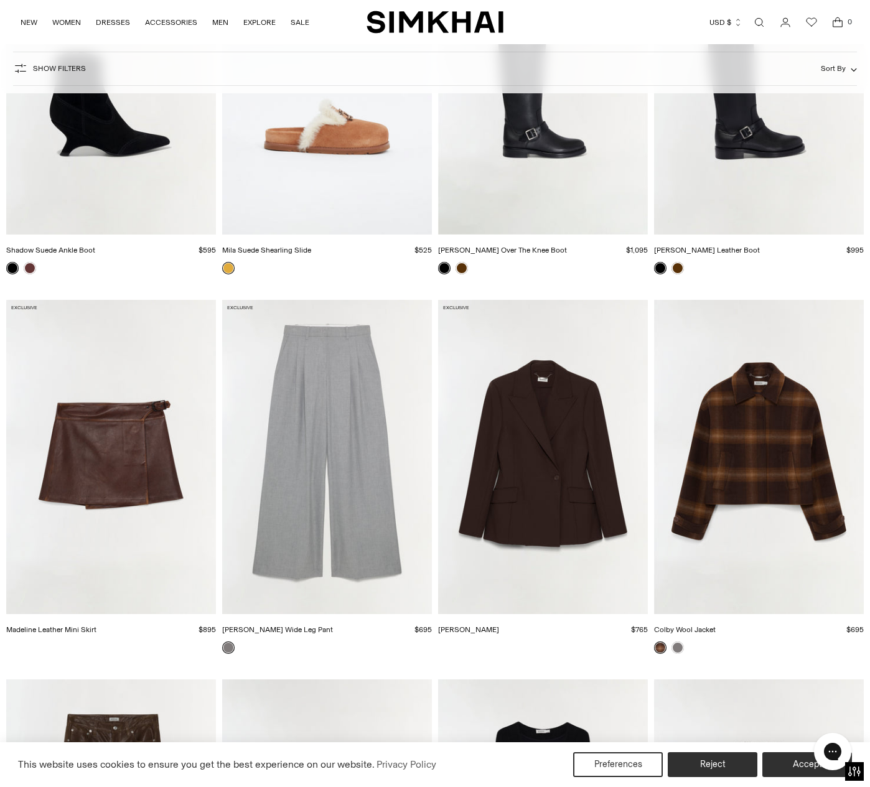
scroll to position [8952, 0]
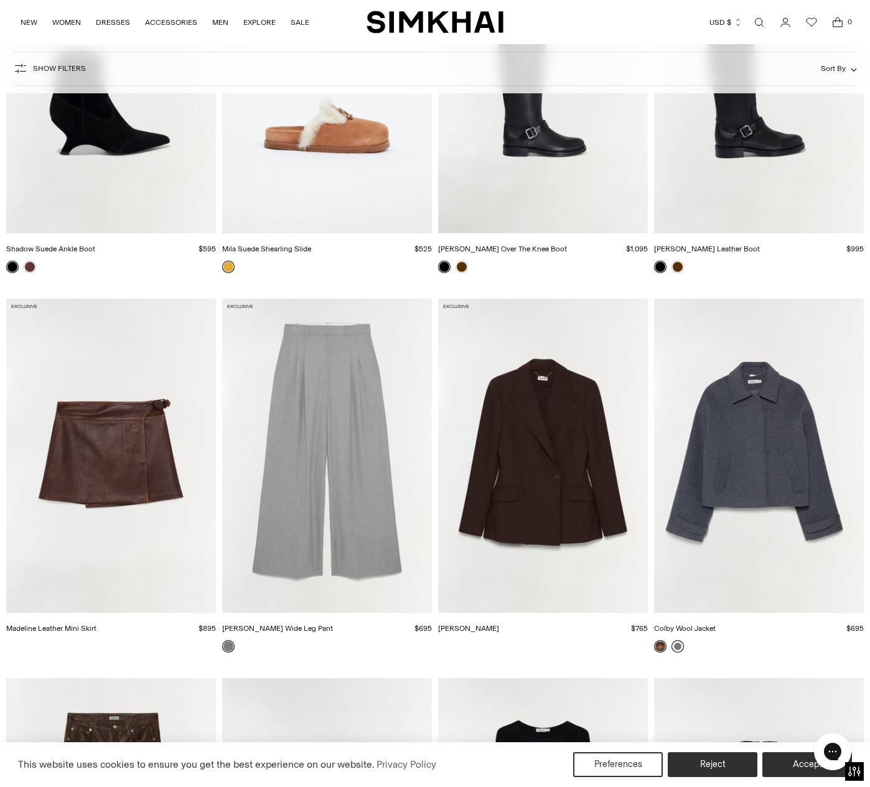
click at [677, 648] on link at bounding box center [677, 646] width 12 height 12
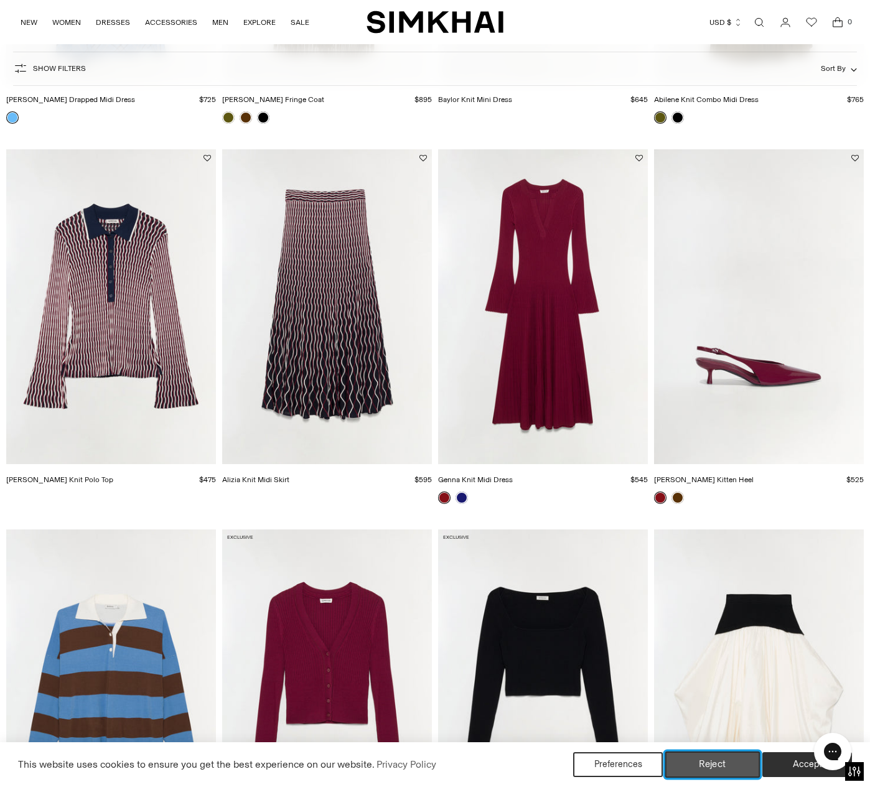
click at [708, 758] on button "Reject" at bounding box center [712, 764] width 95 height 26
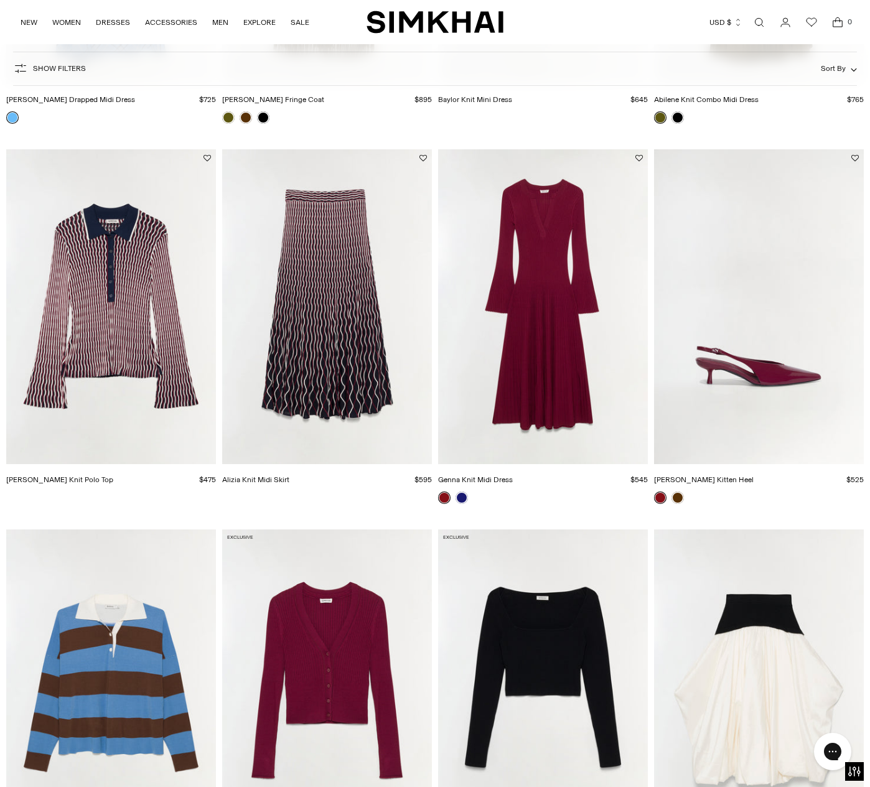
click at [0, 0] on img "Alizia Knit Midi Skirt" at bounding box center [0, 0] width 0 height 0
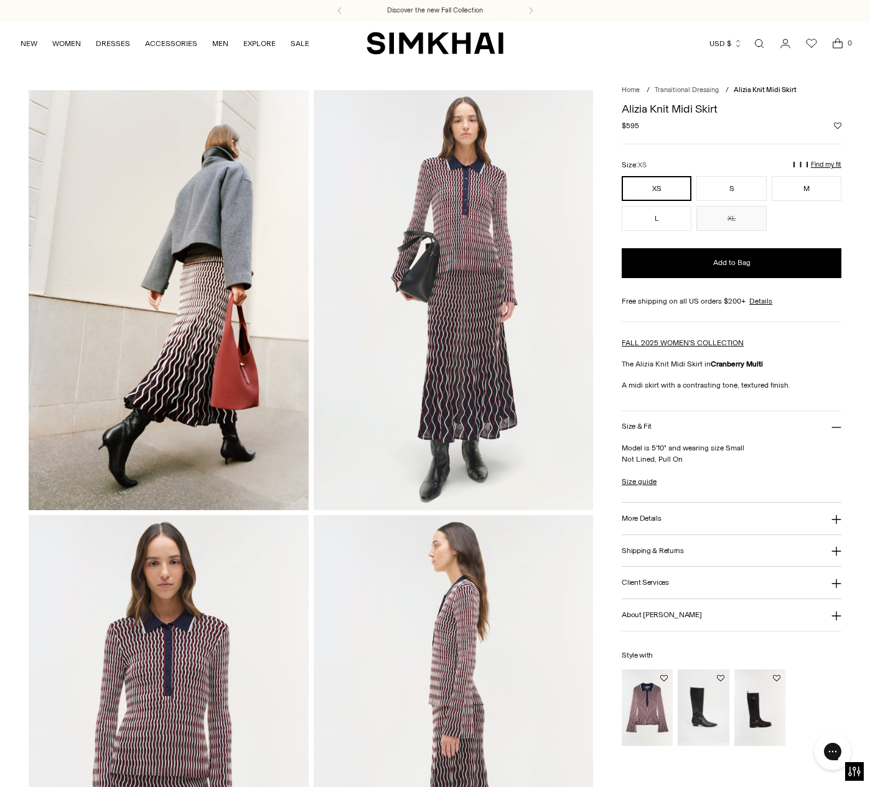
click at [488, 312] on img at bounding box center [453, 299] width 279 height 419
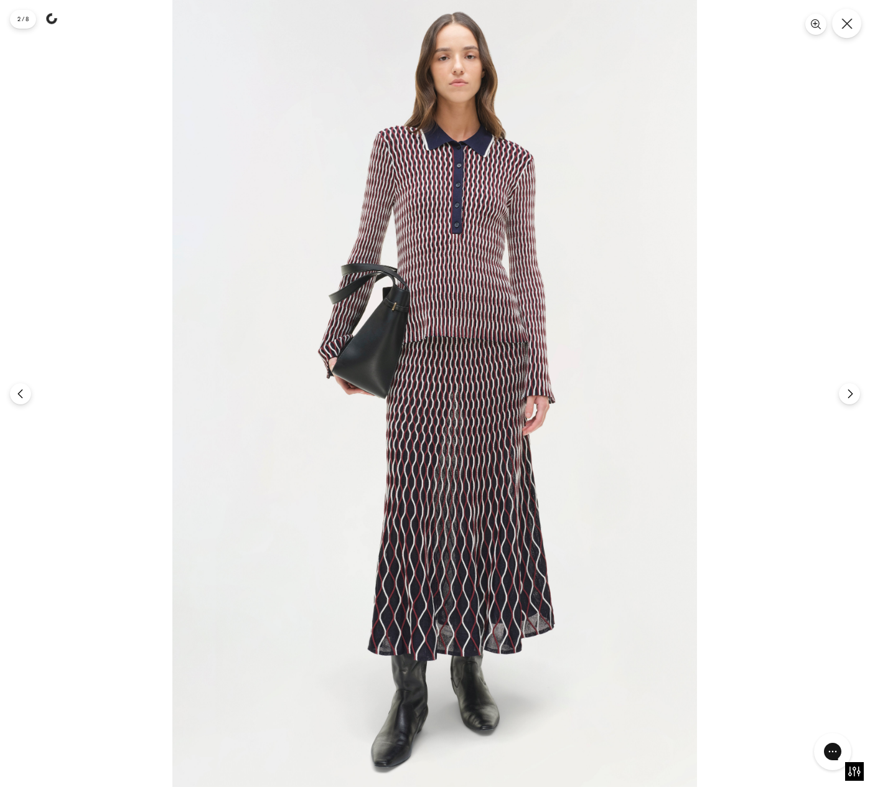
click at [845, 26] on icon "Close" at bounding box center [846, 23] width 11 height 11
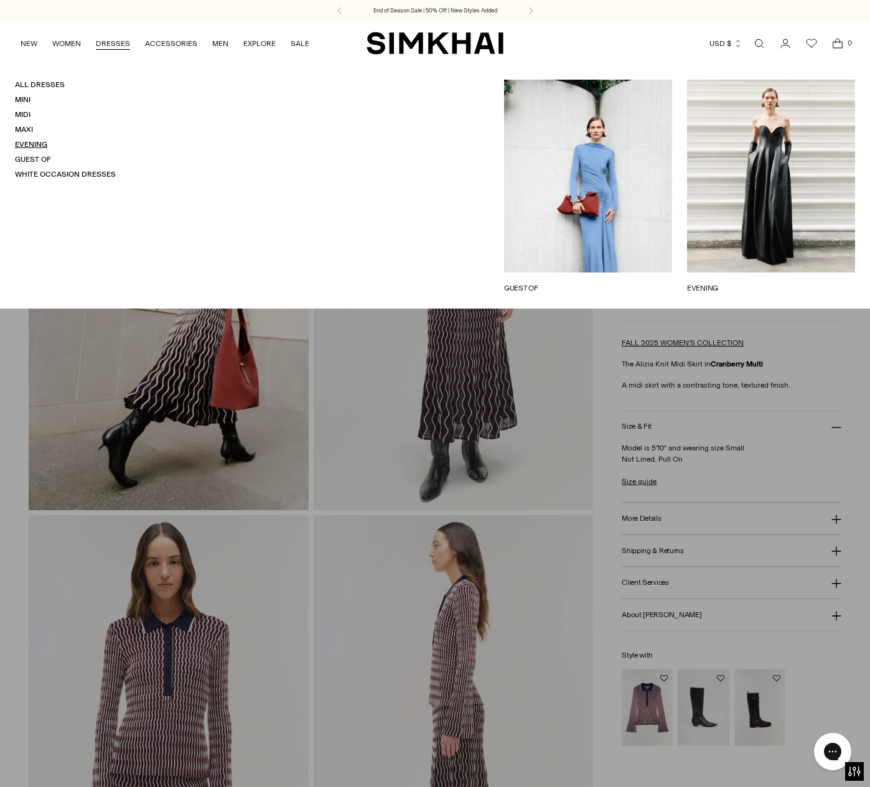
click at [43, 142] on link "Evening" at bounding box center [31, 144] width 32 height 9
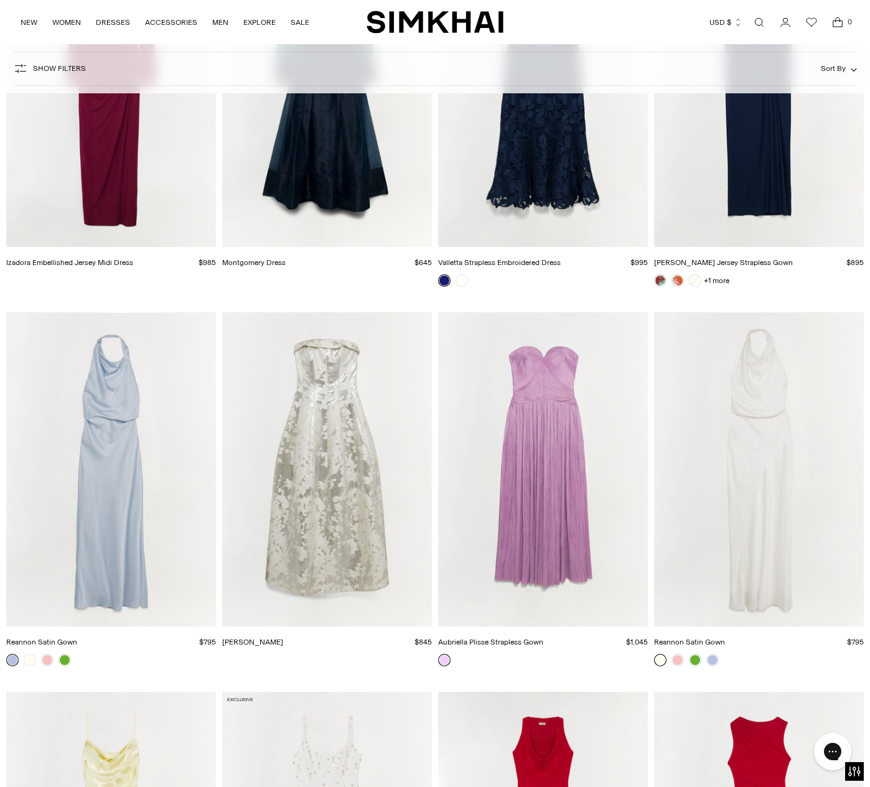
scroll to position [622, 0]
